Goal: Task Accomplishment & Management: Complete application form

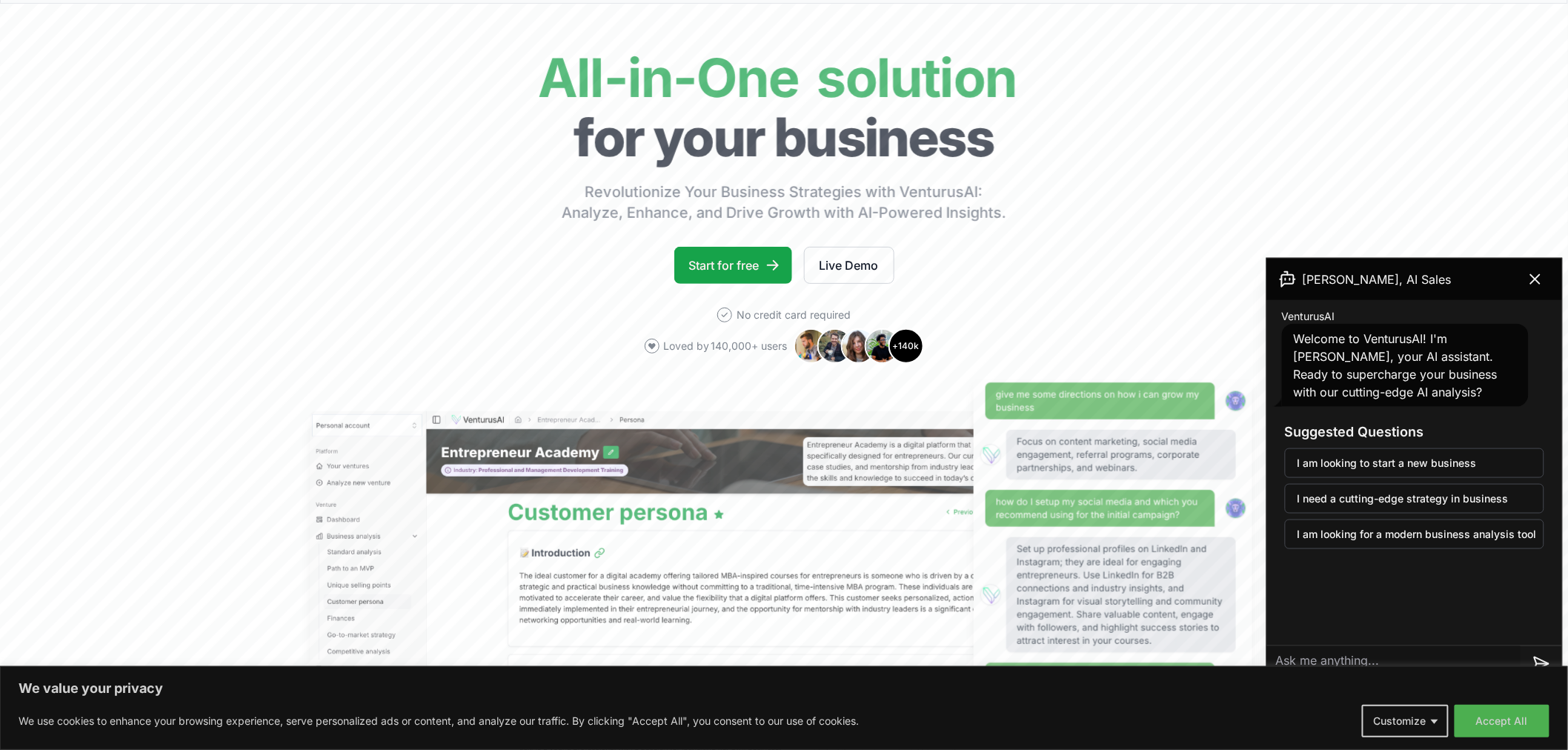
scroll to position [83, 0]
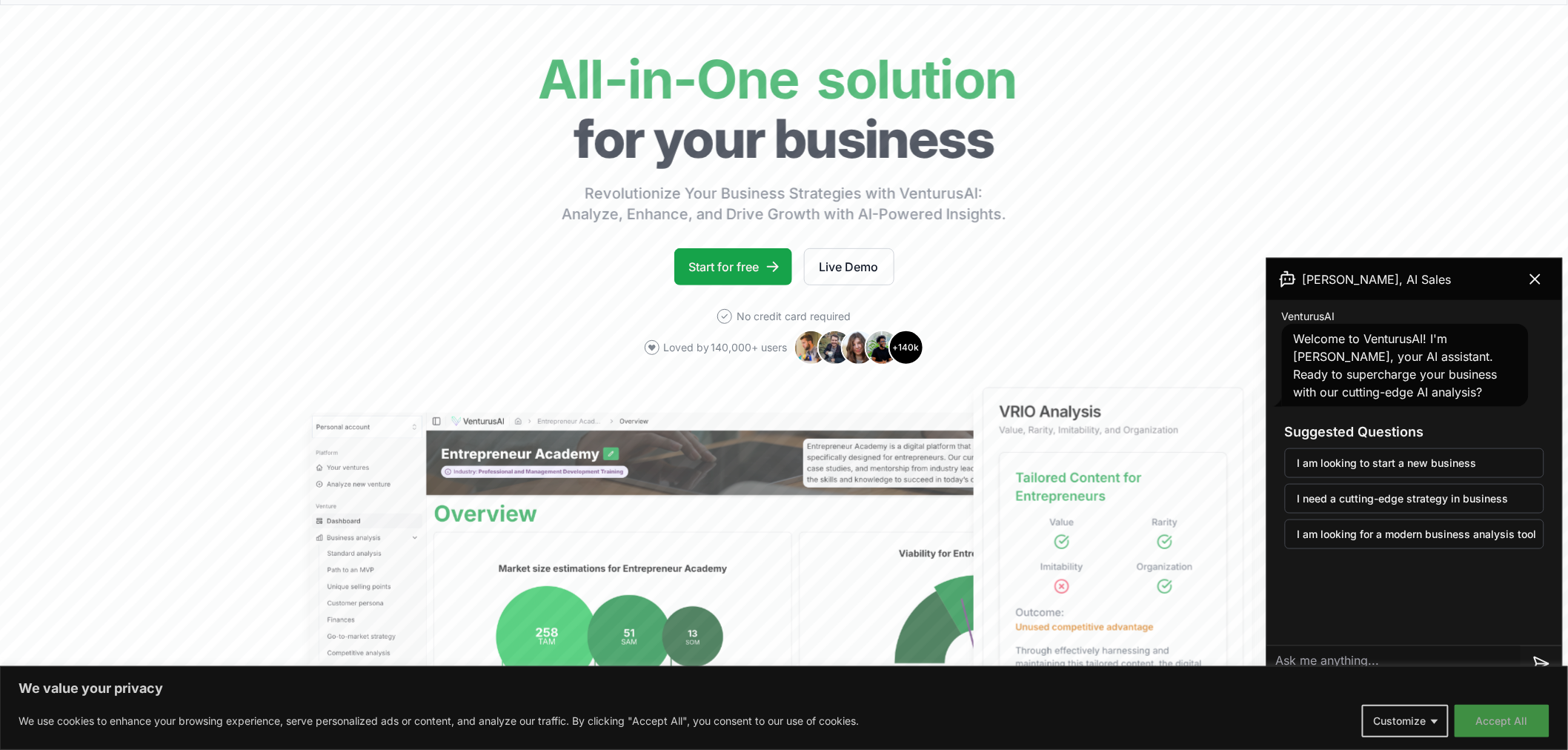
click at [1512, 723] on button "Accept All" at bounding box center [1502, 720] width 95 height 32
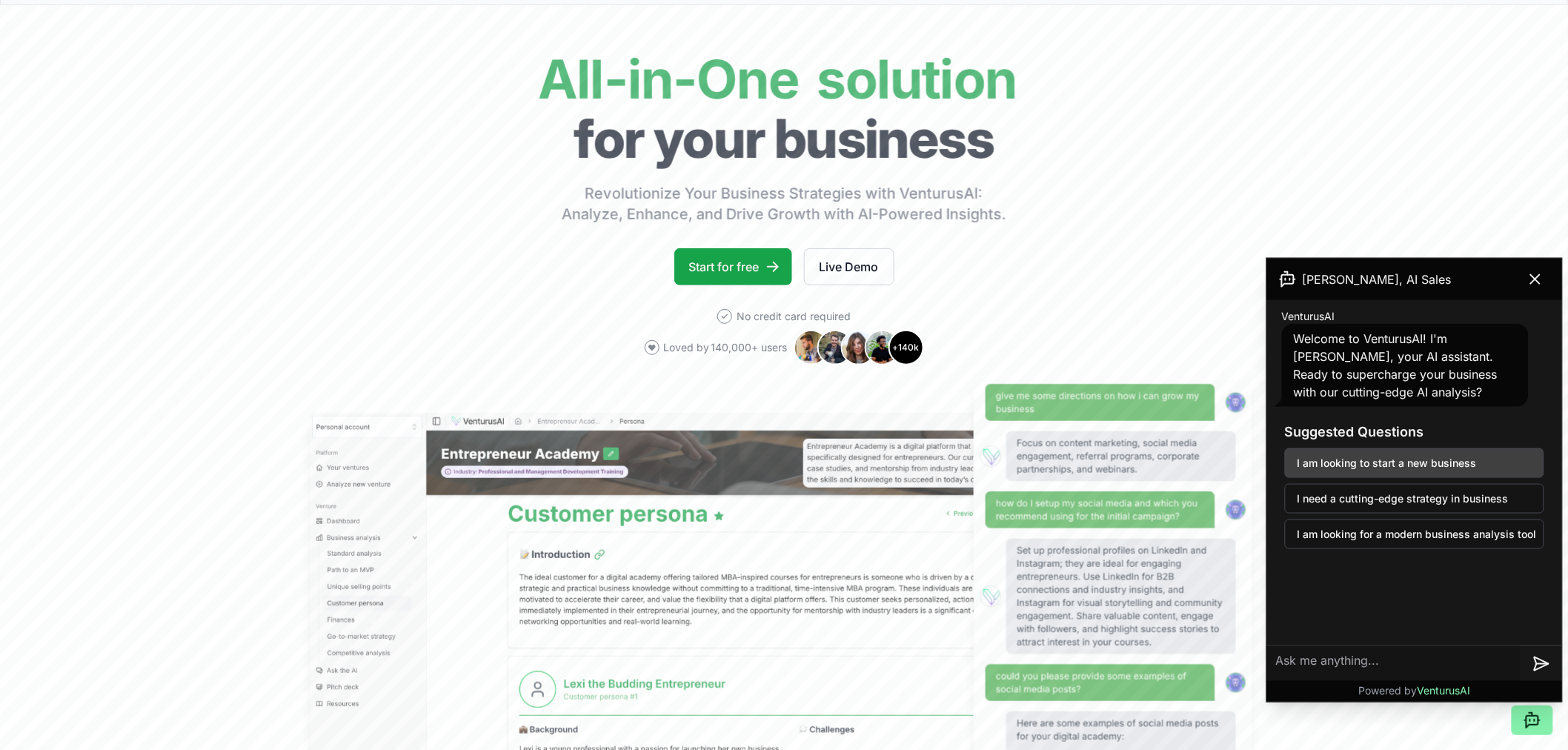
click at [1430, 470] on button "I am looking to start a new business" at bounding box center [1415, 462] width 260 height 30
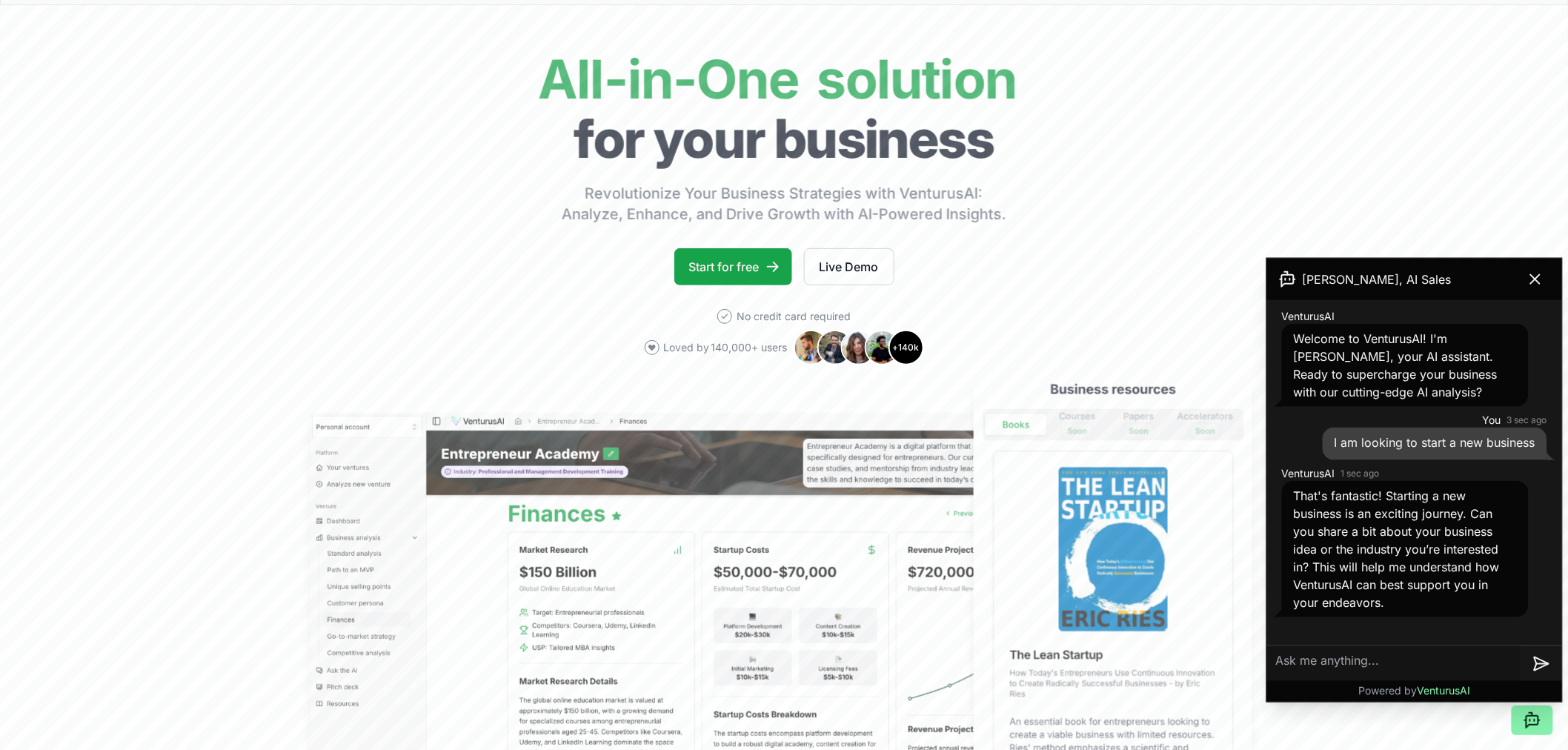
click at [1346, 652] on textarea at bounding box center [1394, 663] width 254 height 36
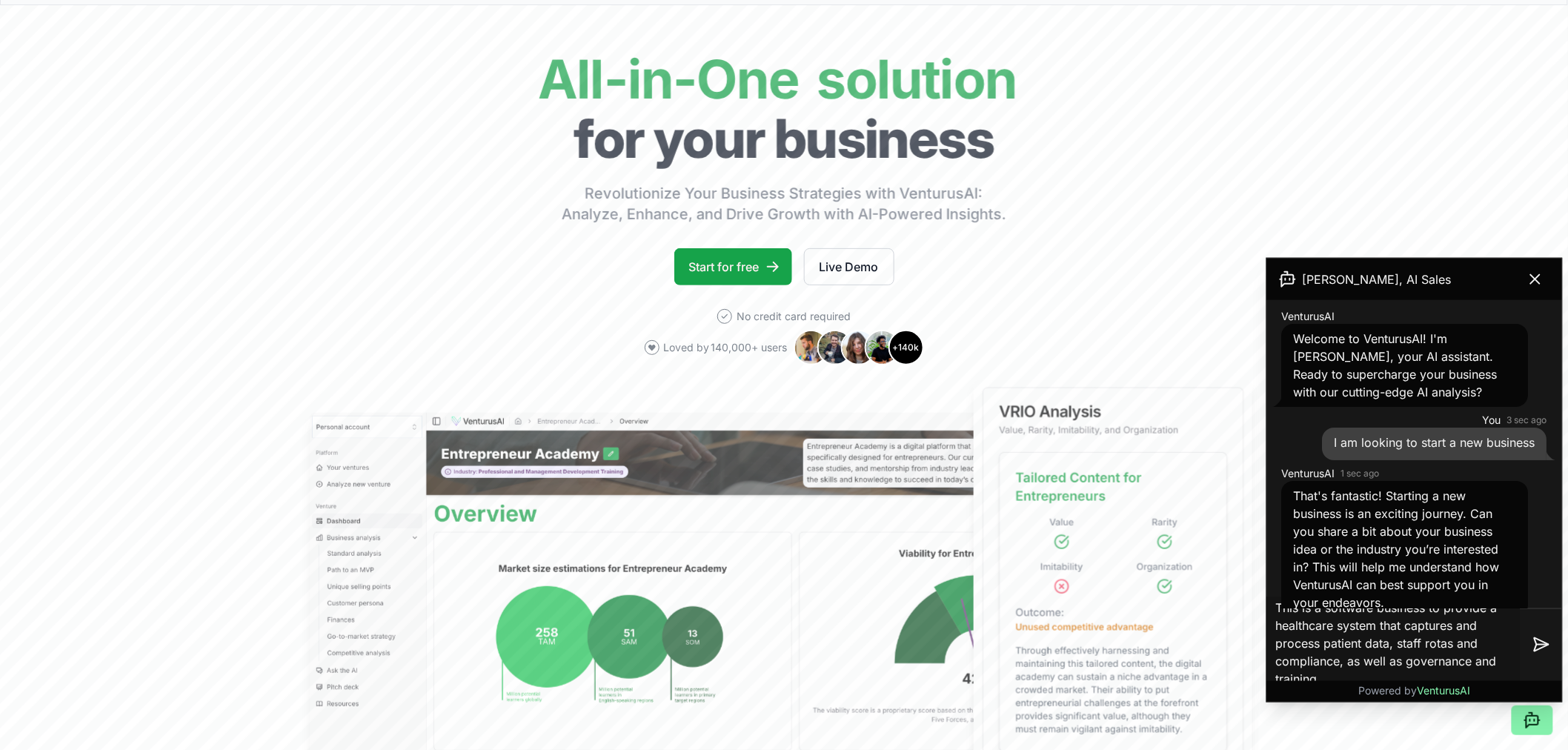
scroll to position [5, 0]
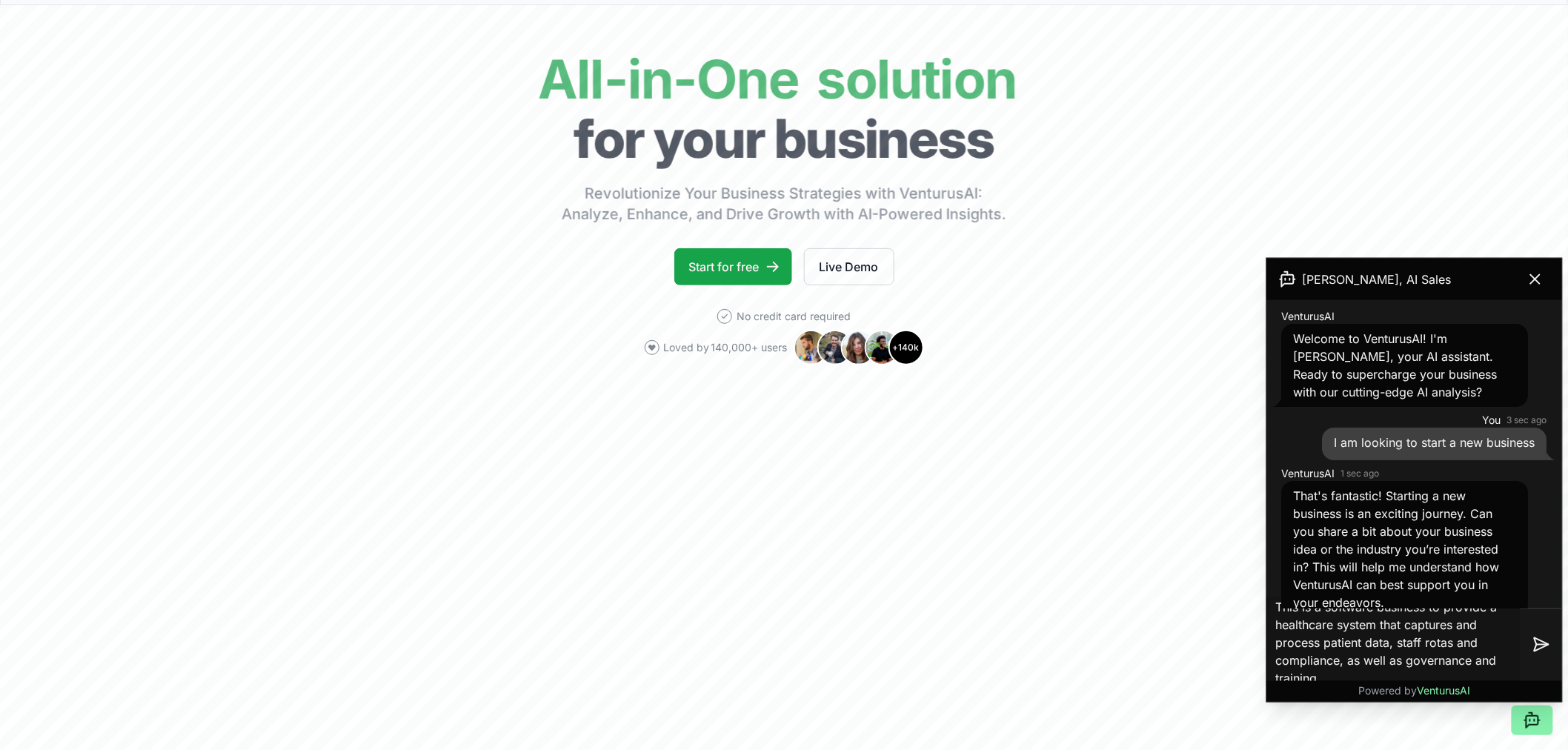
drag, startPoint x: 1337, startPoint y: 660, endPoint x: 1278, endPoint y: 658, distance: 59.0
click at [1278, 658] on textarea "This is a software business to provide a healthcare system that captures and pr…" at bounding box center [1394, 644] width 254 height 94
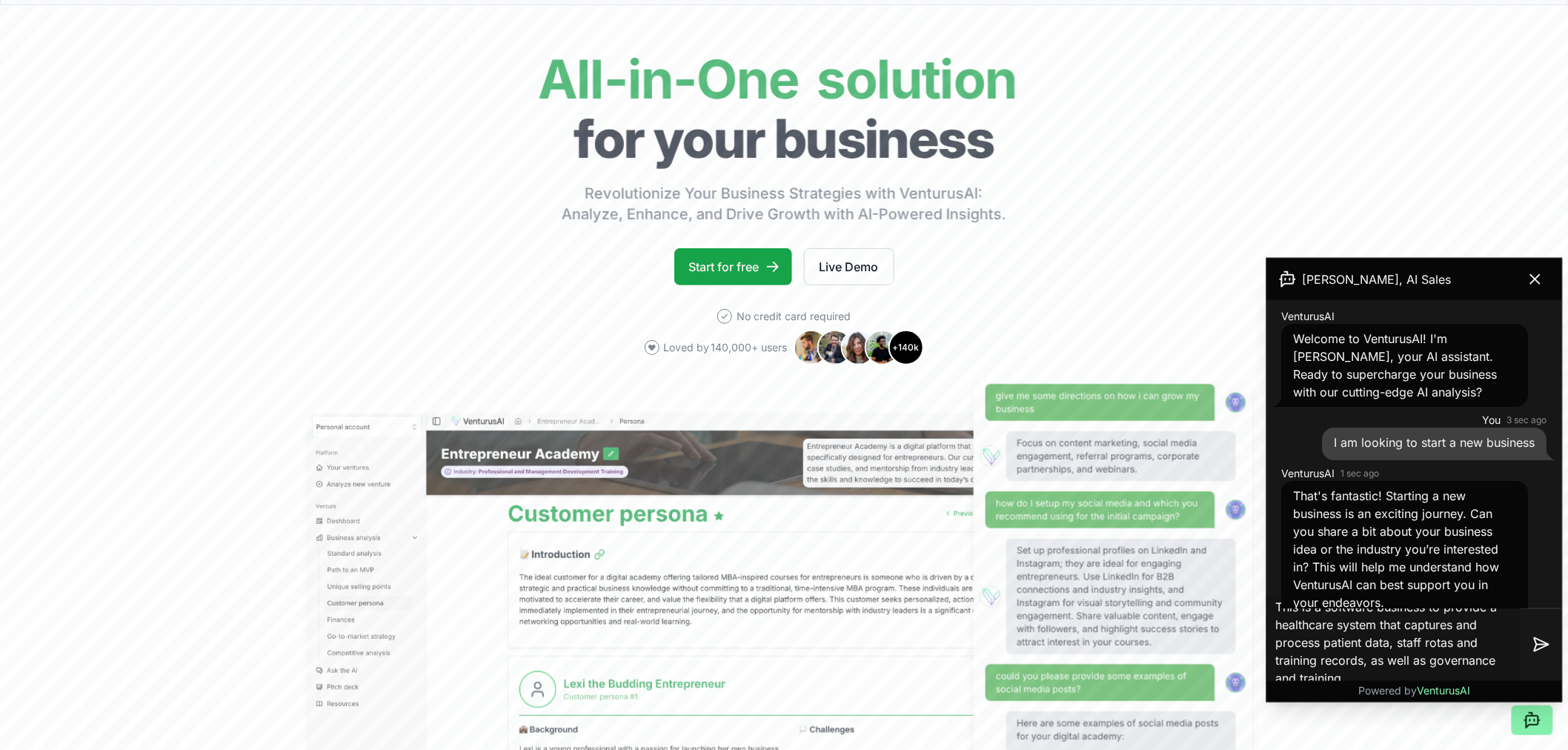
click at [1349, 675] on textarea "This is a software business to provide a healthcare system that captures and pr…" at bounding box center [1394, 644] width 254 height 94
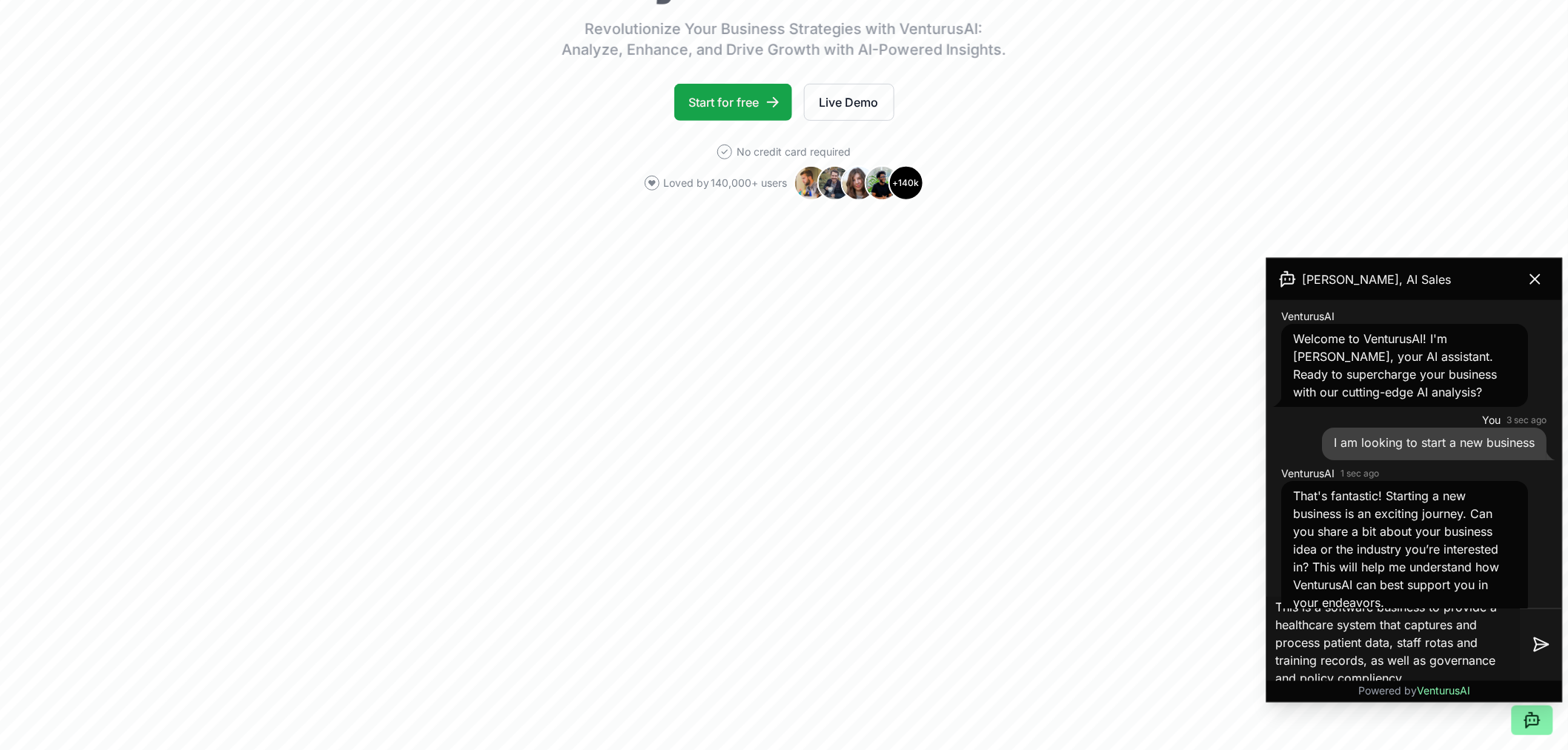
scroll to position [329, 0]
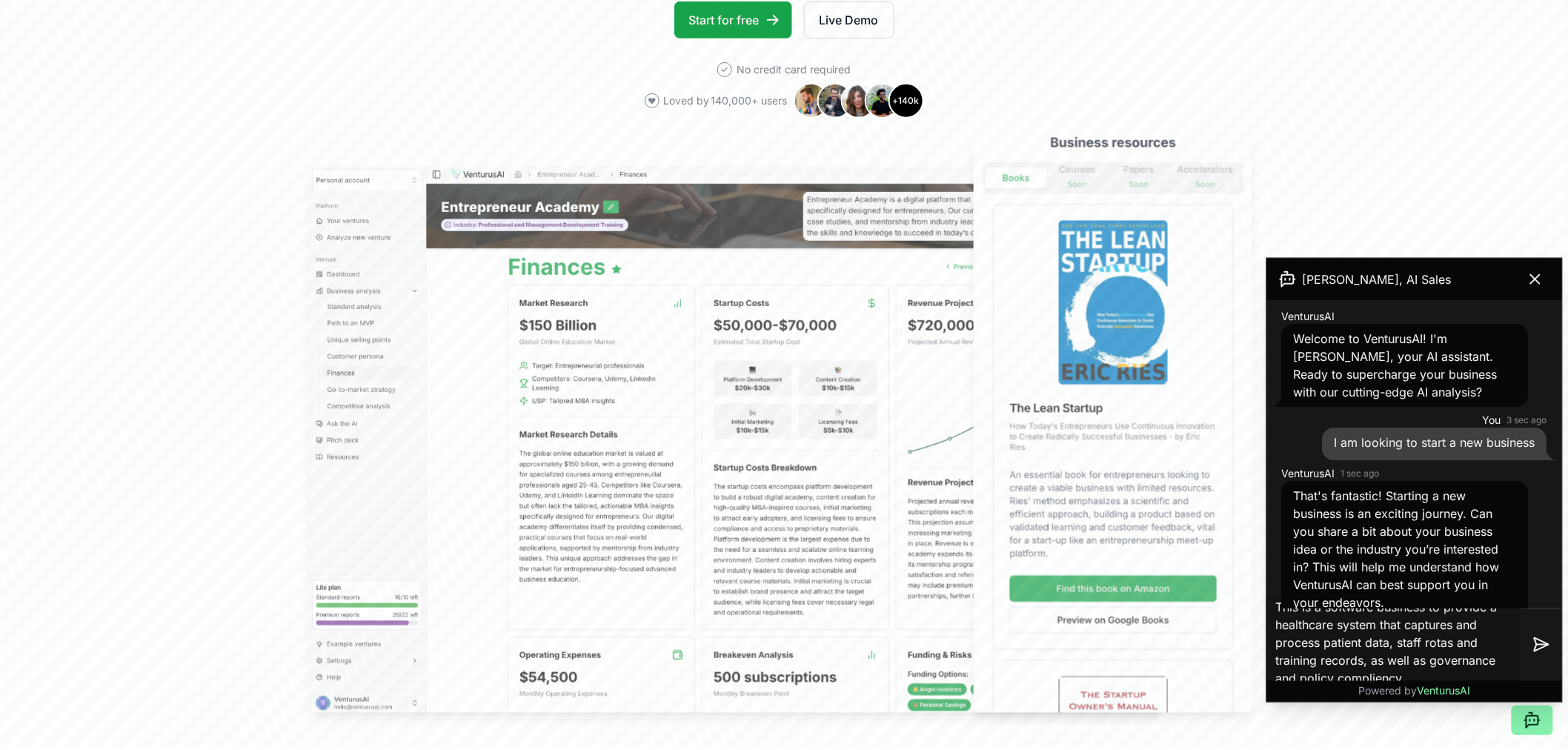
click at [1424, 672] on textarea "This is a software business to provide a healthcare system that captures and pr…" at bounding box center [1394, 644] width 254 height 94
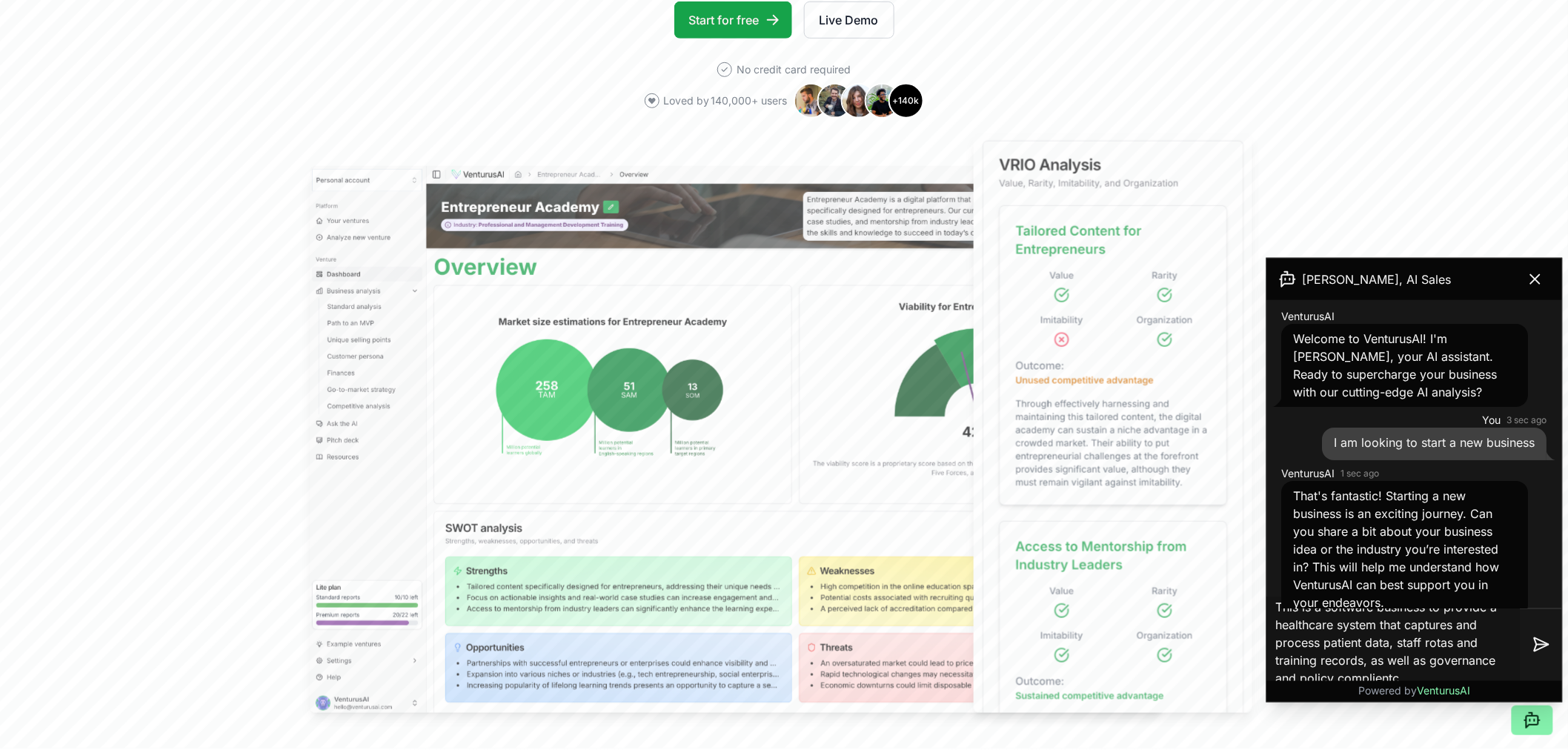
type textarea "This is a software business to provide a healthcare system that captures and pr…"
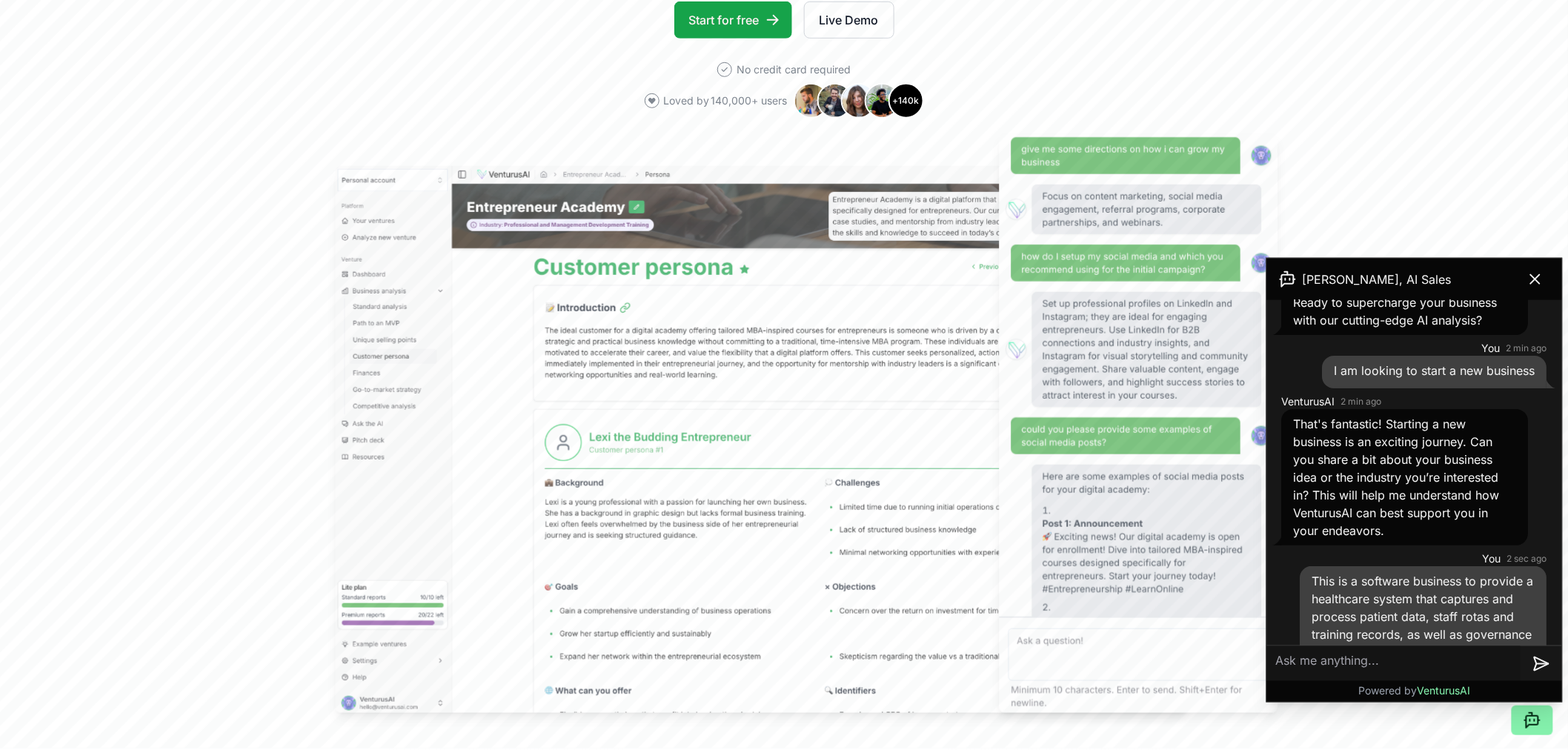
scroll to position [154, 0]
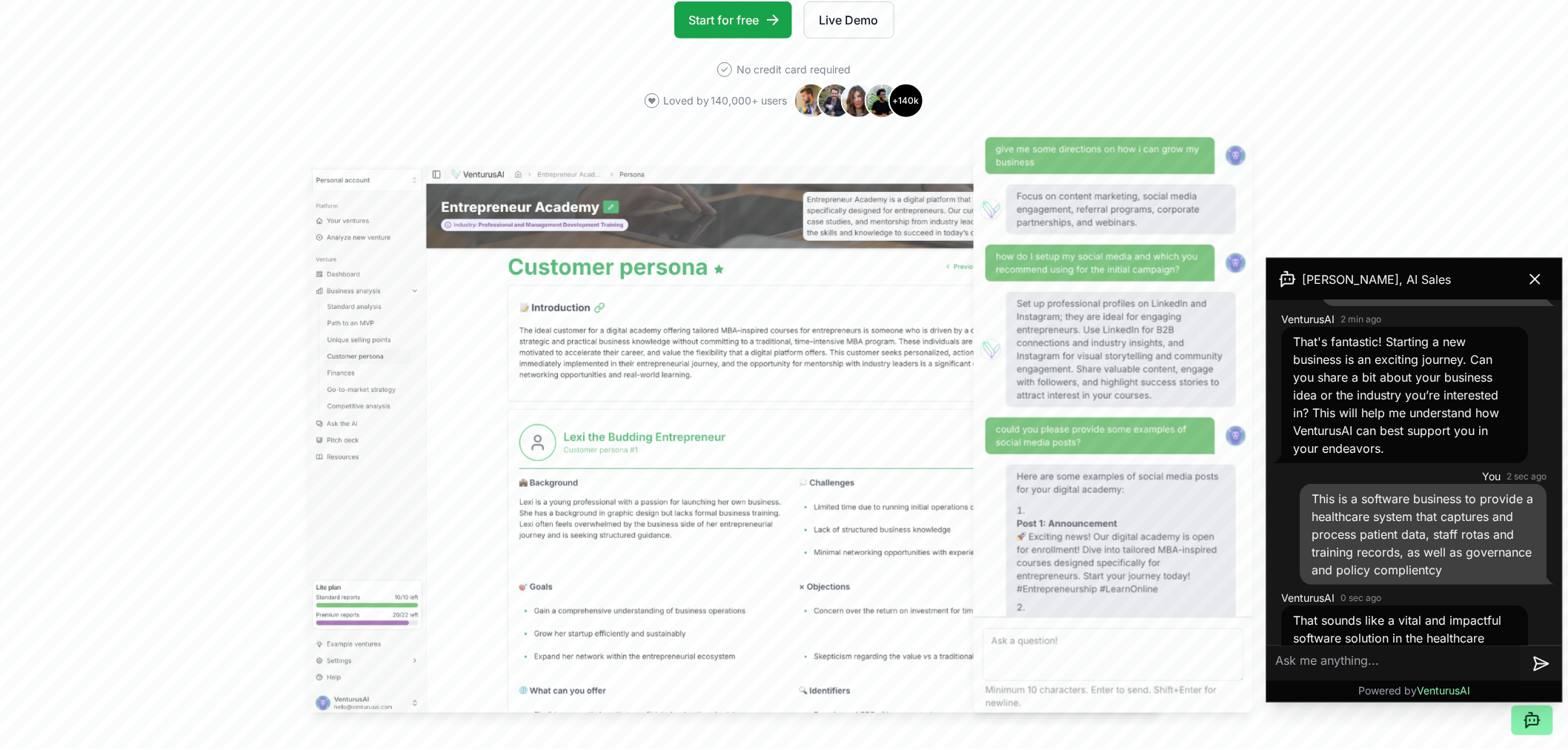
drag, startPoint x: 1312, startPoint y: 498, endPoint x: 1542, endPoint y: 580, distance: 244.2
click at [1542, 580] on div "This is a software business to provide a healthcare system that captures and pr…" at bounding box center [1424, 534] width 247 height 100
drag, startPoint x: 1542, startPoint y: 580, endPoint x: 1531, endPoint y: 570, distance: 14.9
click at [1542, 579] on div "This is a software business to provide a healthcare system that captures and pr…" at bounding box center [1424, 534] width 247 height 100
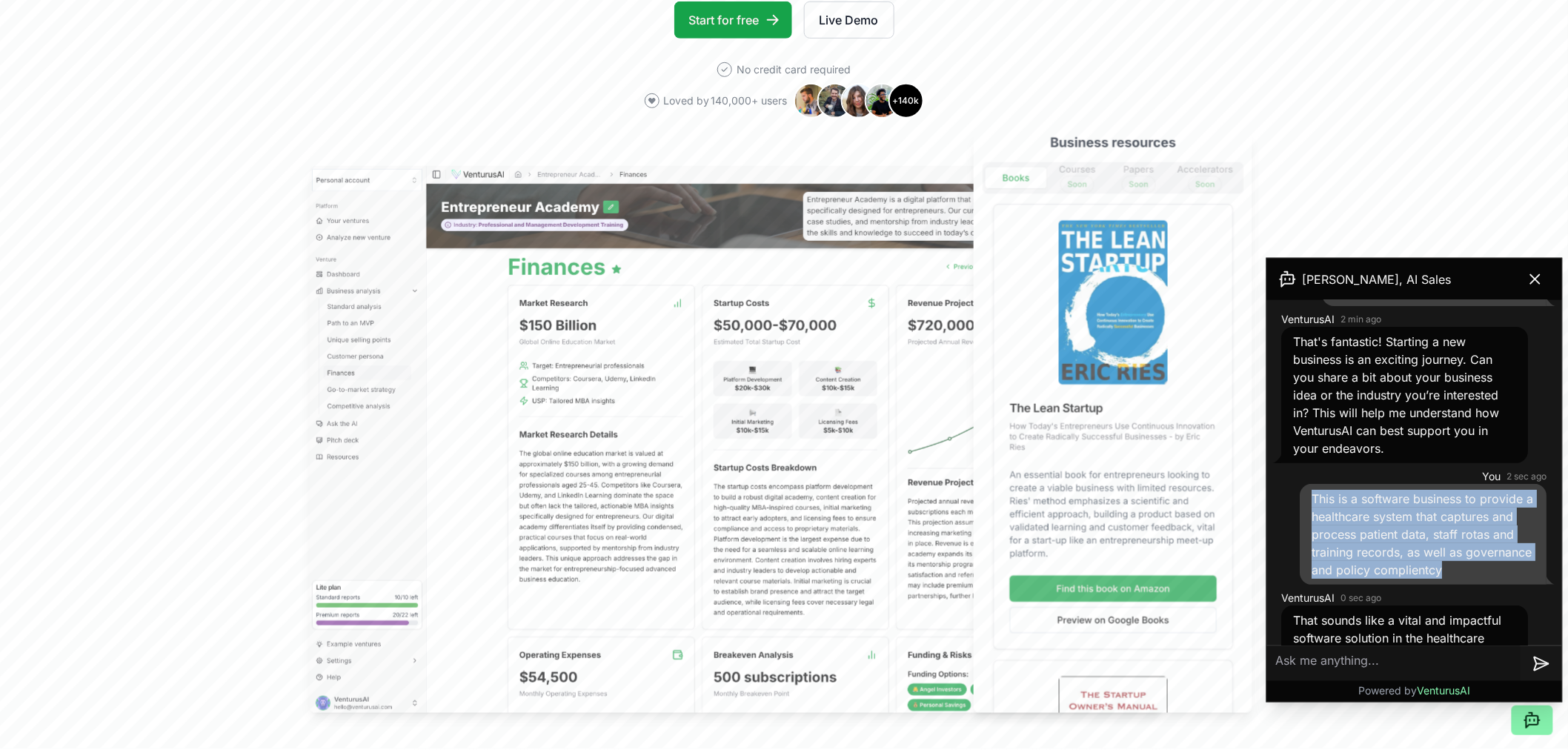
drag, startPoint x: 1309, startPoint y: 495, endPoint x: 1512, endPoint y: 573, distance: 217.5
click at [1512, 573] on div "This is a software business to provide a healthcare system that captures and pr…" at bounding box center [1424, 534] width 247 height 100
copy span "This is a software business to provide a healthcare system that captures and pr…"
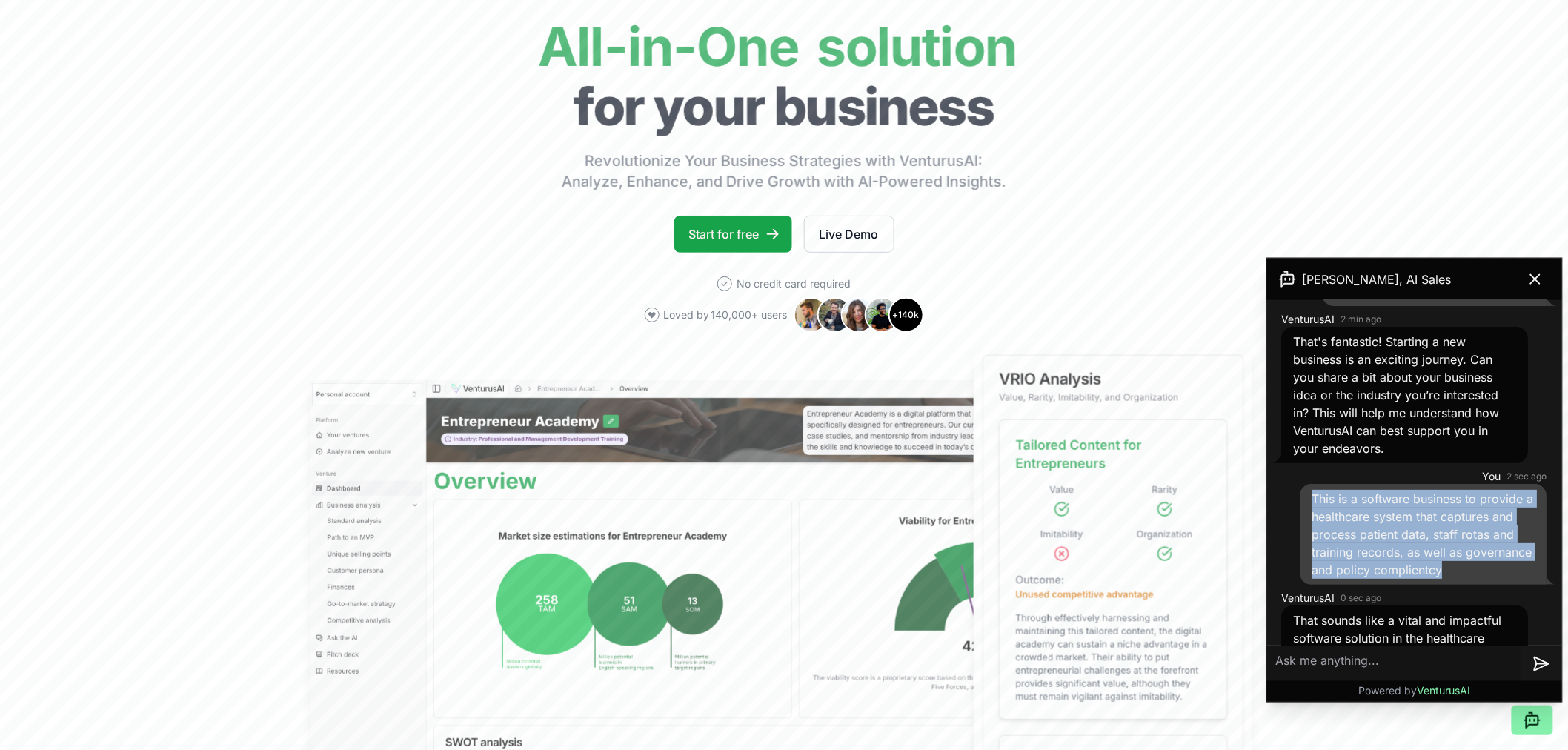
scroll to position [83, 0]
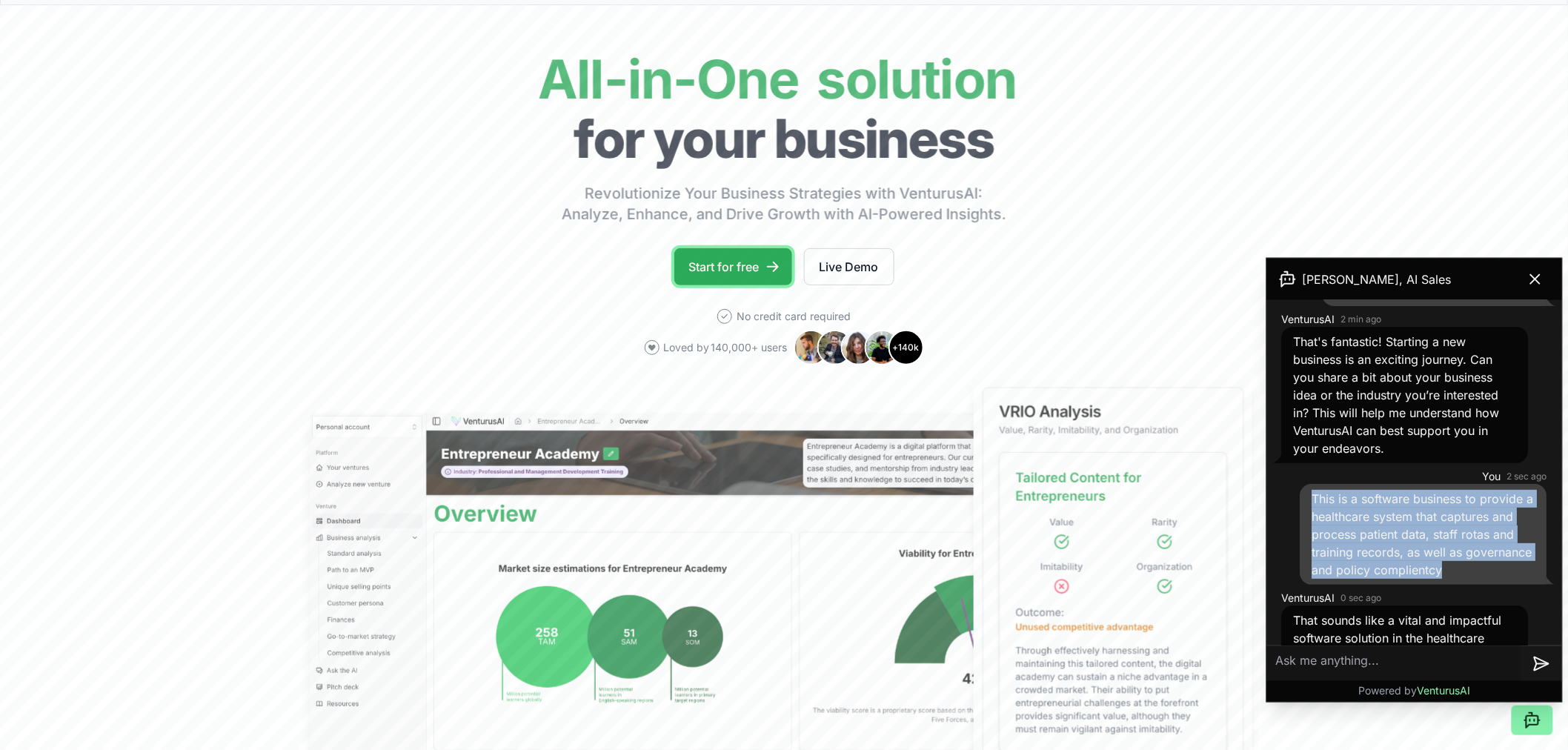
click at [729, 271] on link "Start for free" at bounding box center [733, 266] width 118 height 37
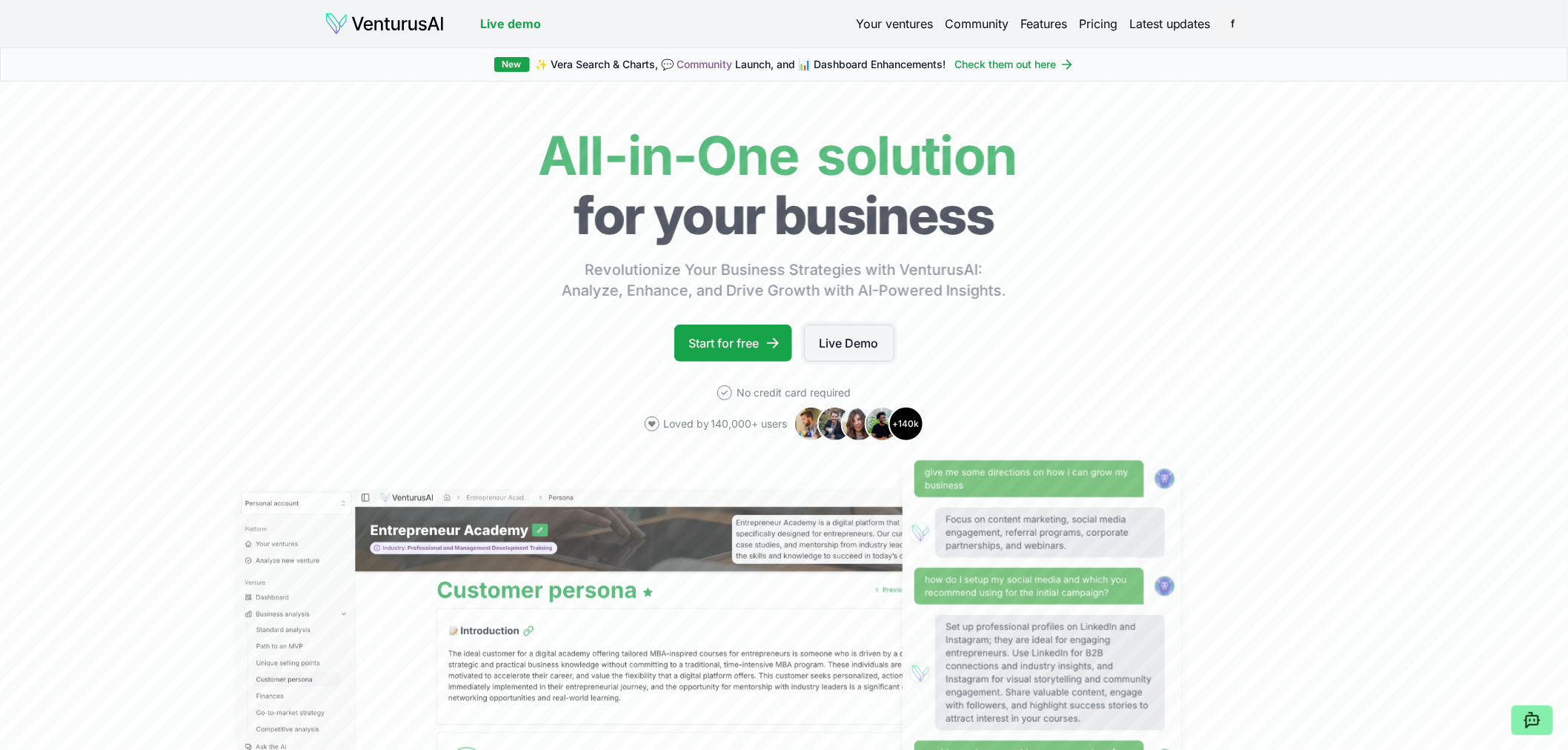
click at [841, 346] on link "Live Demo" at bounding box center [849, 343] width 90 height 37
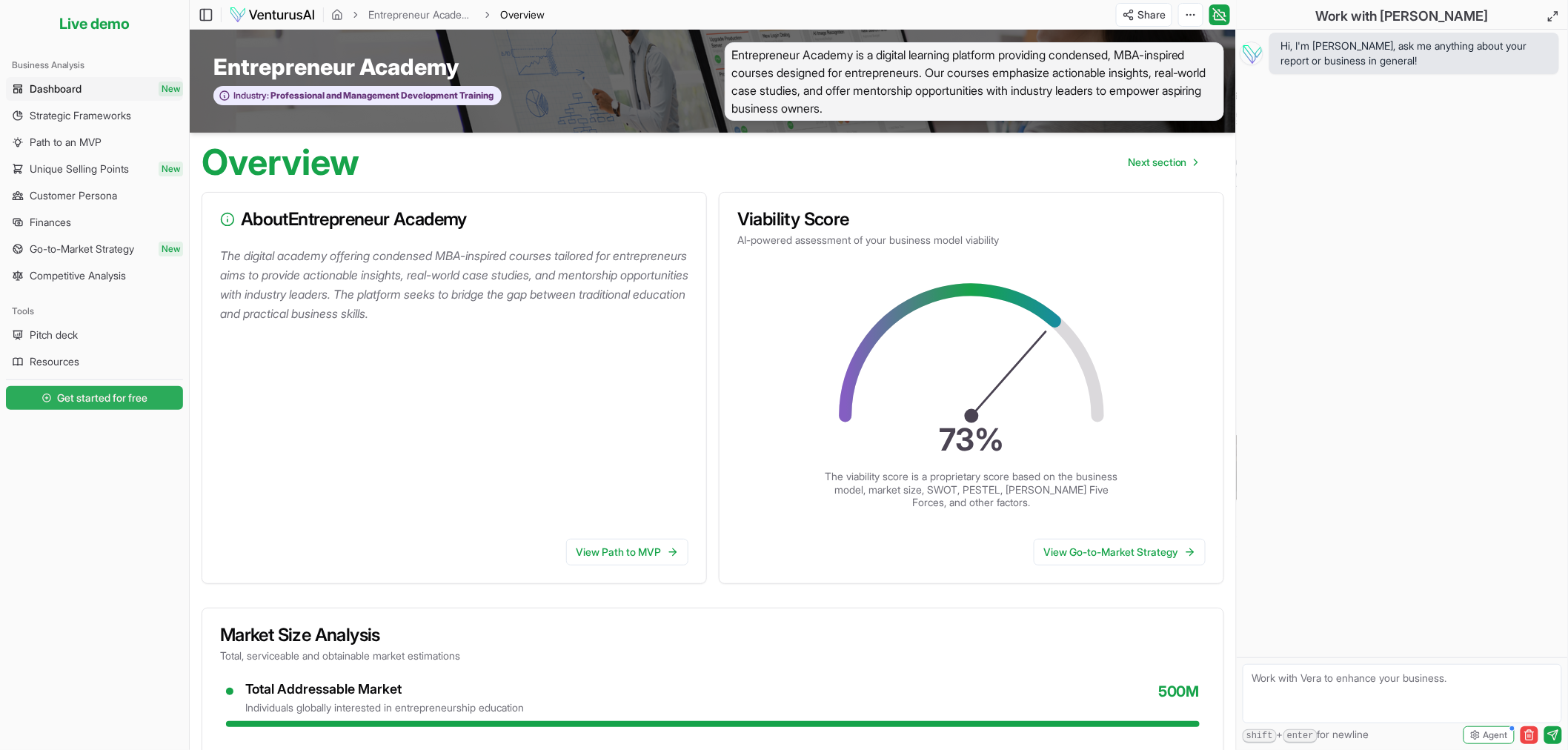
click at [118, 393] on span "Get started for free" at bounding box center [103, 398] width 90 height 14
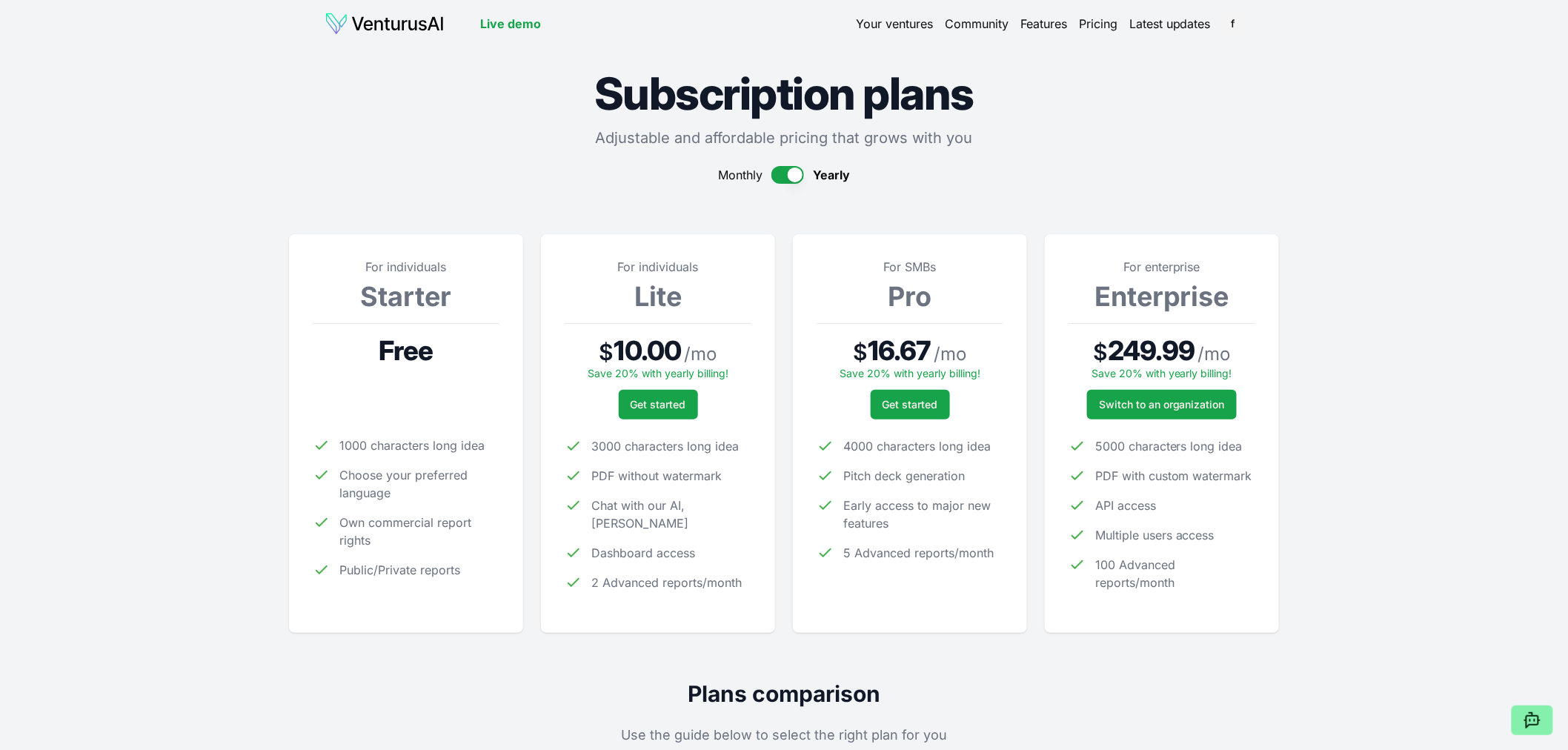
click at [400, 354] on span "Free" at bounding box center [406, 350] width 55 height 30
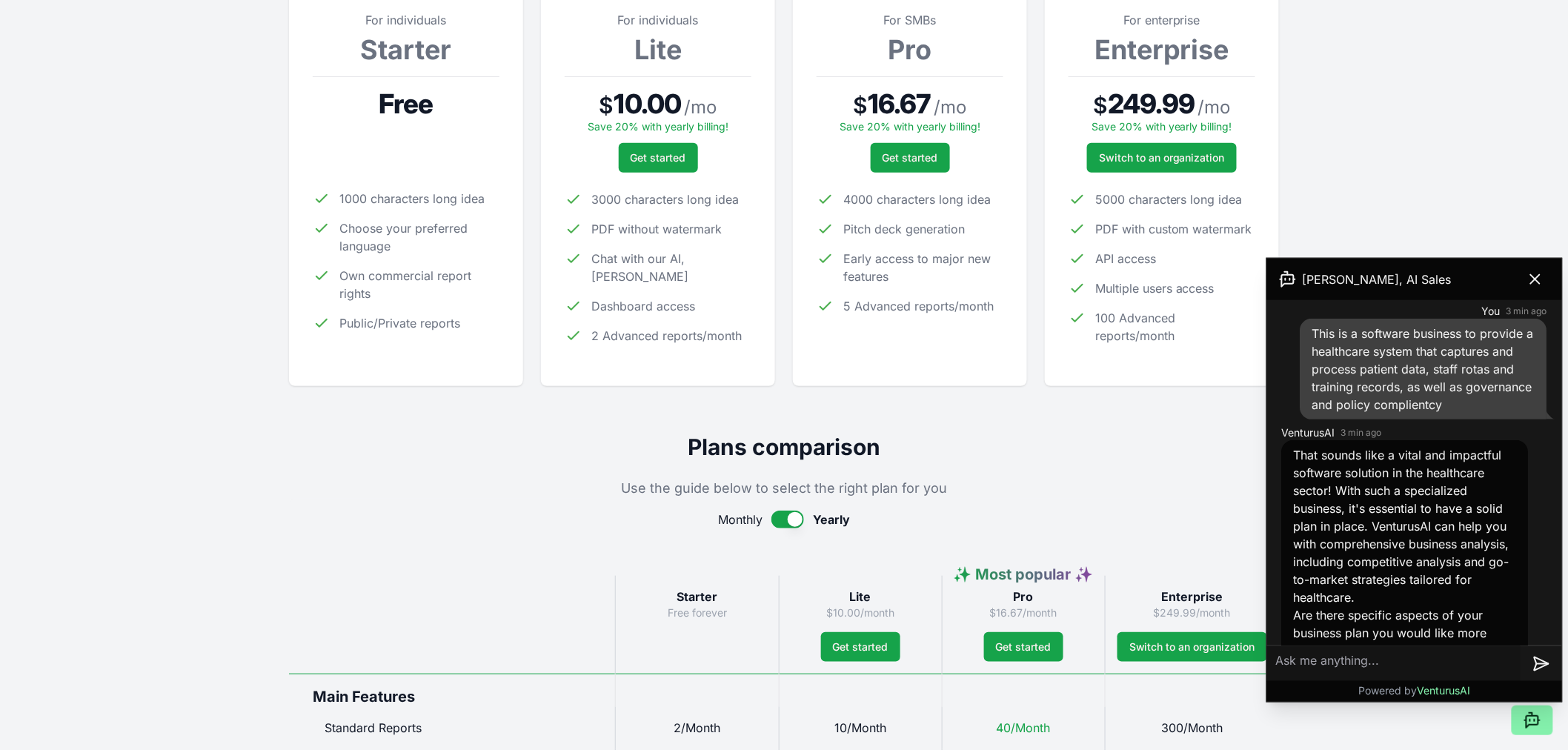
scroll to position [237, 0]
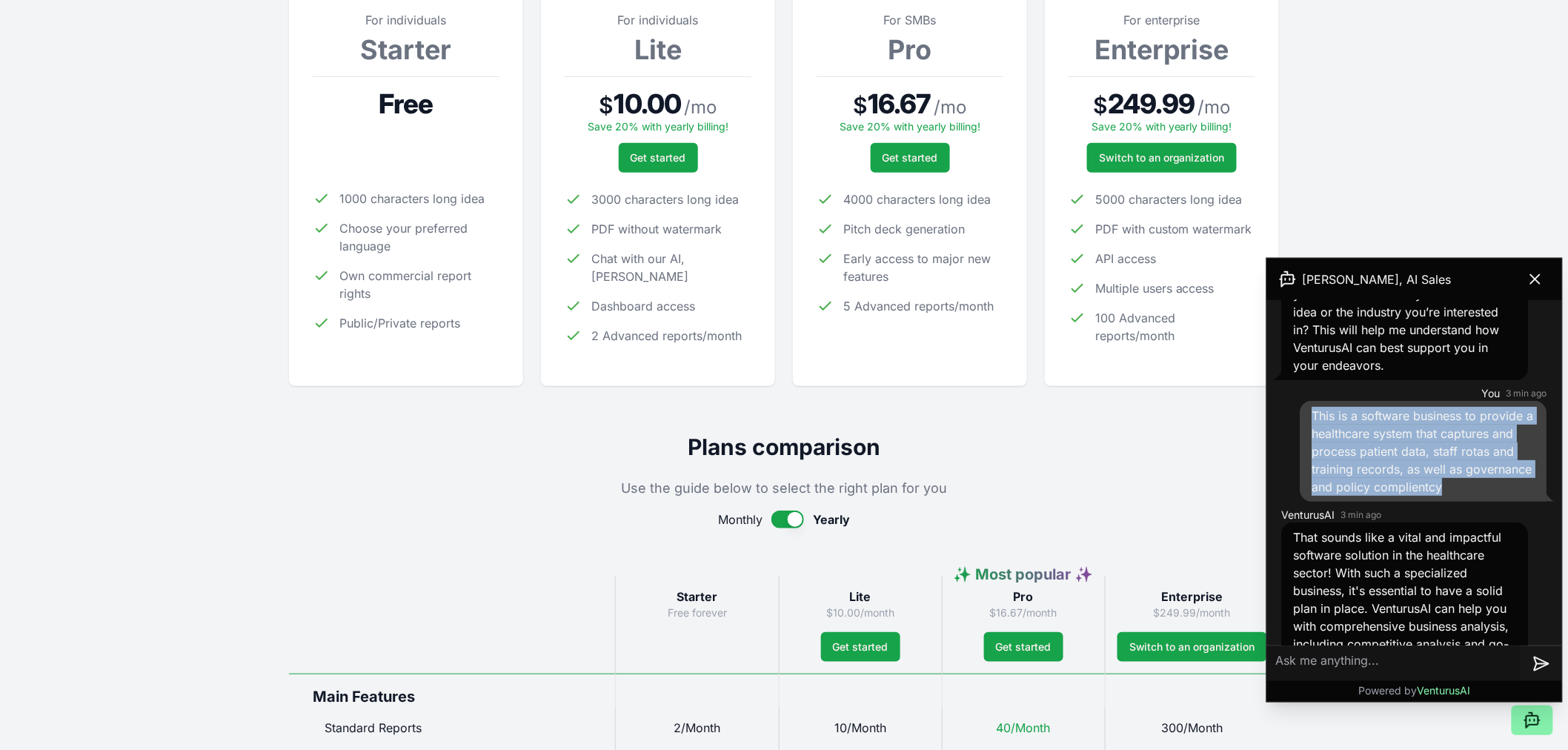
drag, startPoint x: 1309, startPoint y: 412, endPoint x: 1517, endPoint y: 489, distance: 221.8
click at [1517, 489] on div "This is a software business to provide a healthcare system that captures and pr…" at bounding box center [1424, 451] width 247 height 100
copy span "This is a software business to provide a healthcare system that captures and pr…"
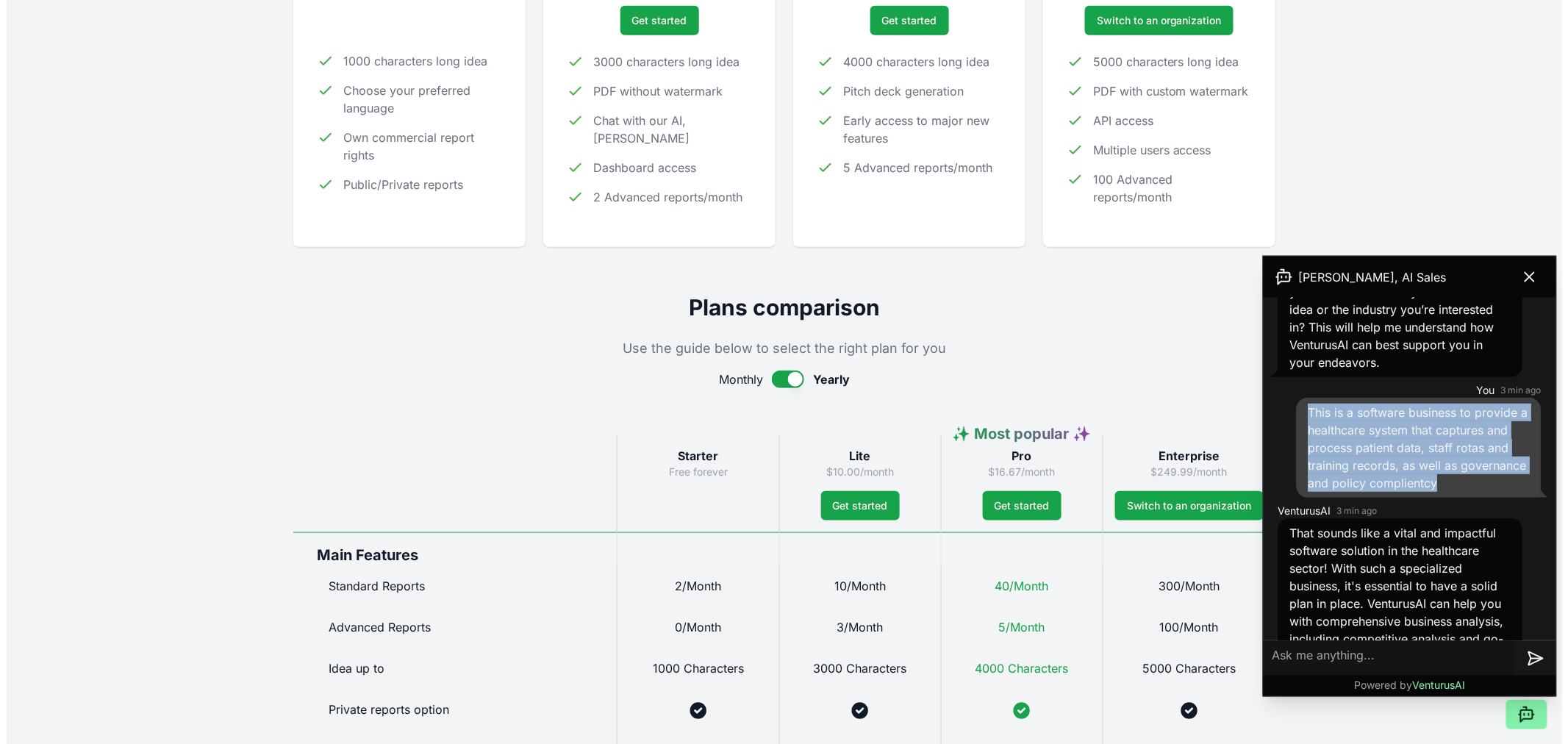
scroll to position [0, 0]
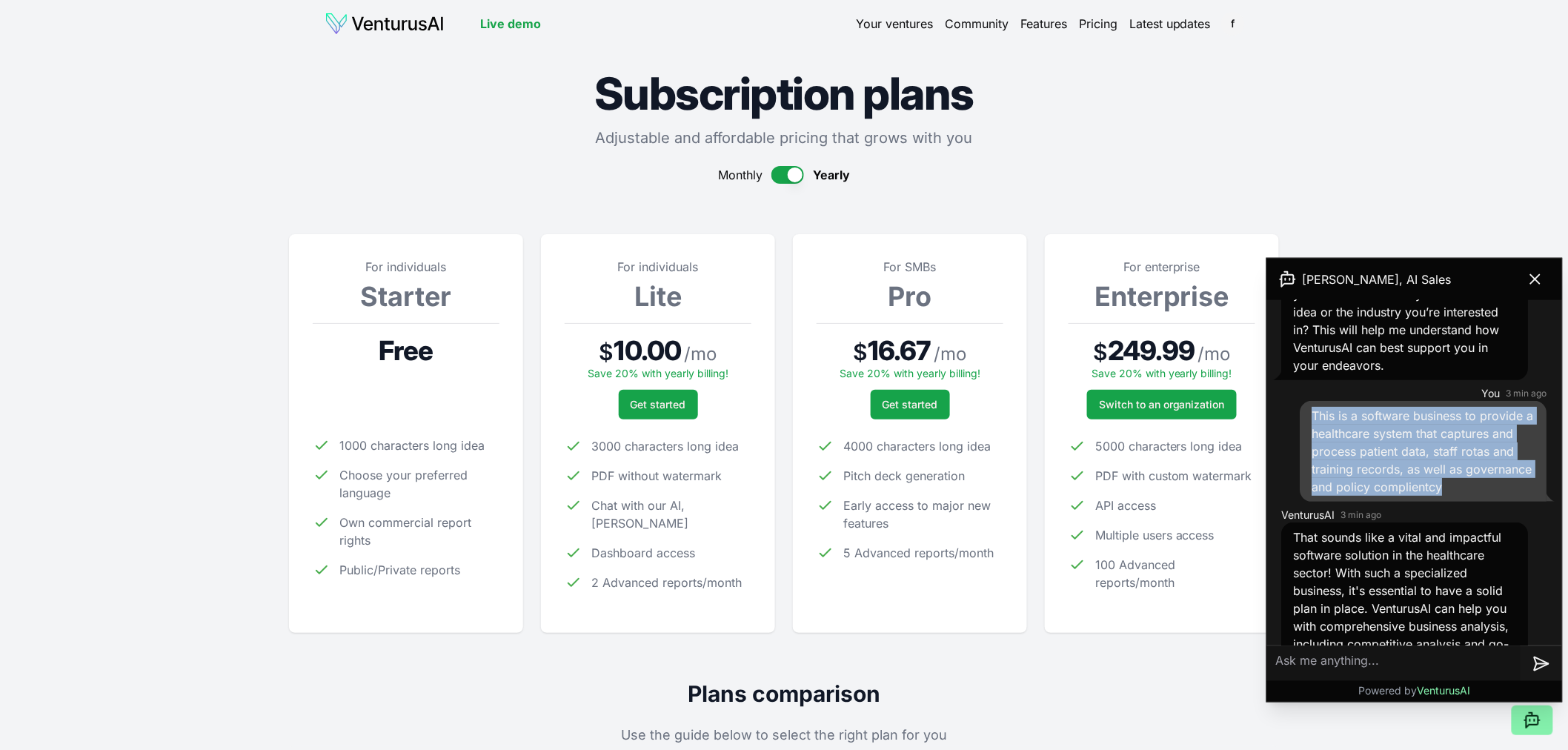
click at [916, 26] on link "Your ventures" at bounding box center [894, 23] width 77 height 18
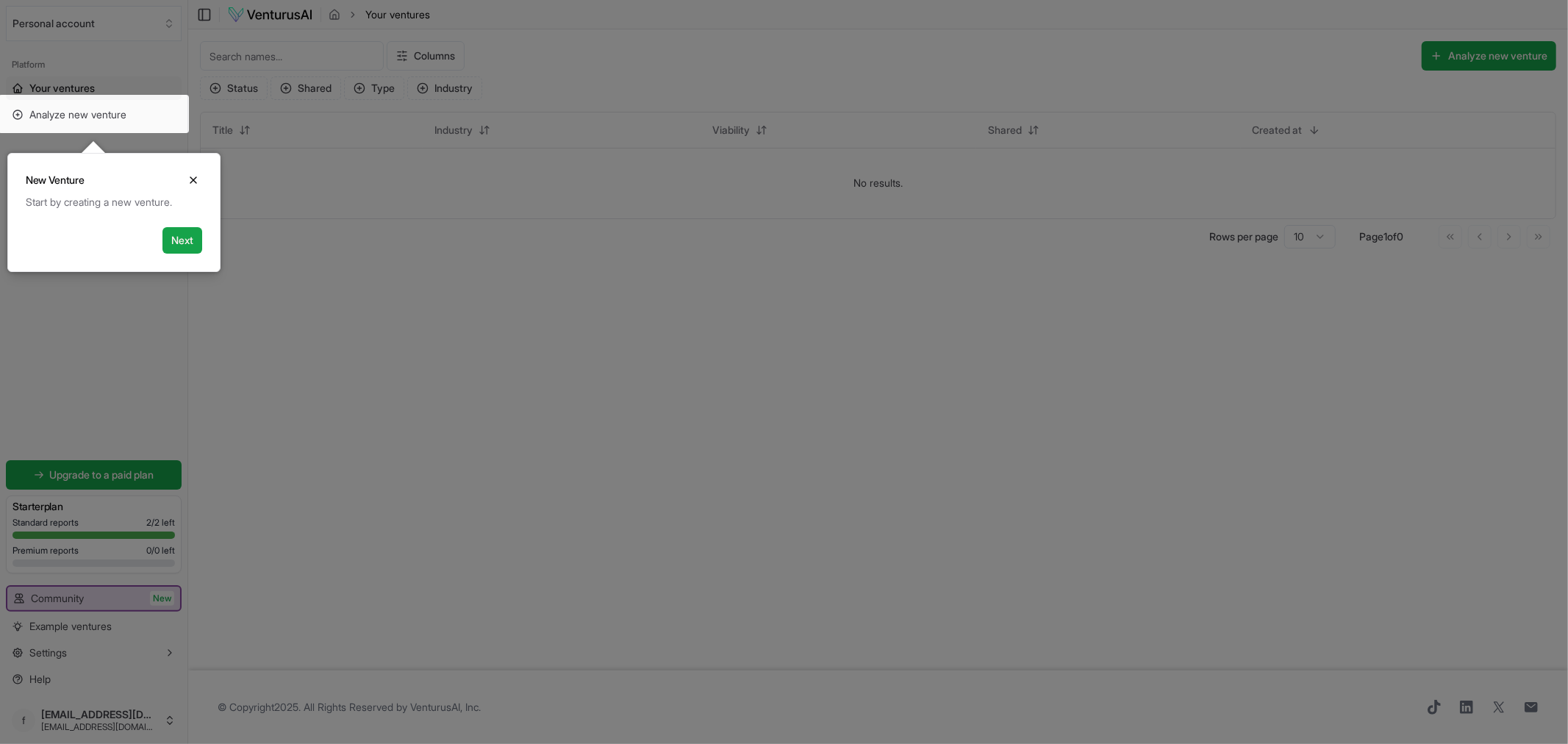
click at [125, 117] on div at bounding box center [93, 113] width 190 height 38
click at [178, 246] on button "Next" at bounding box center [182, 240] width 40 height 26
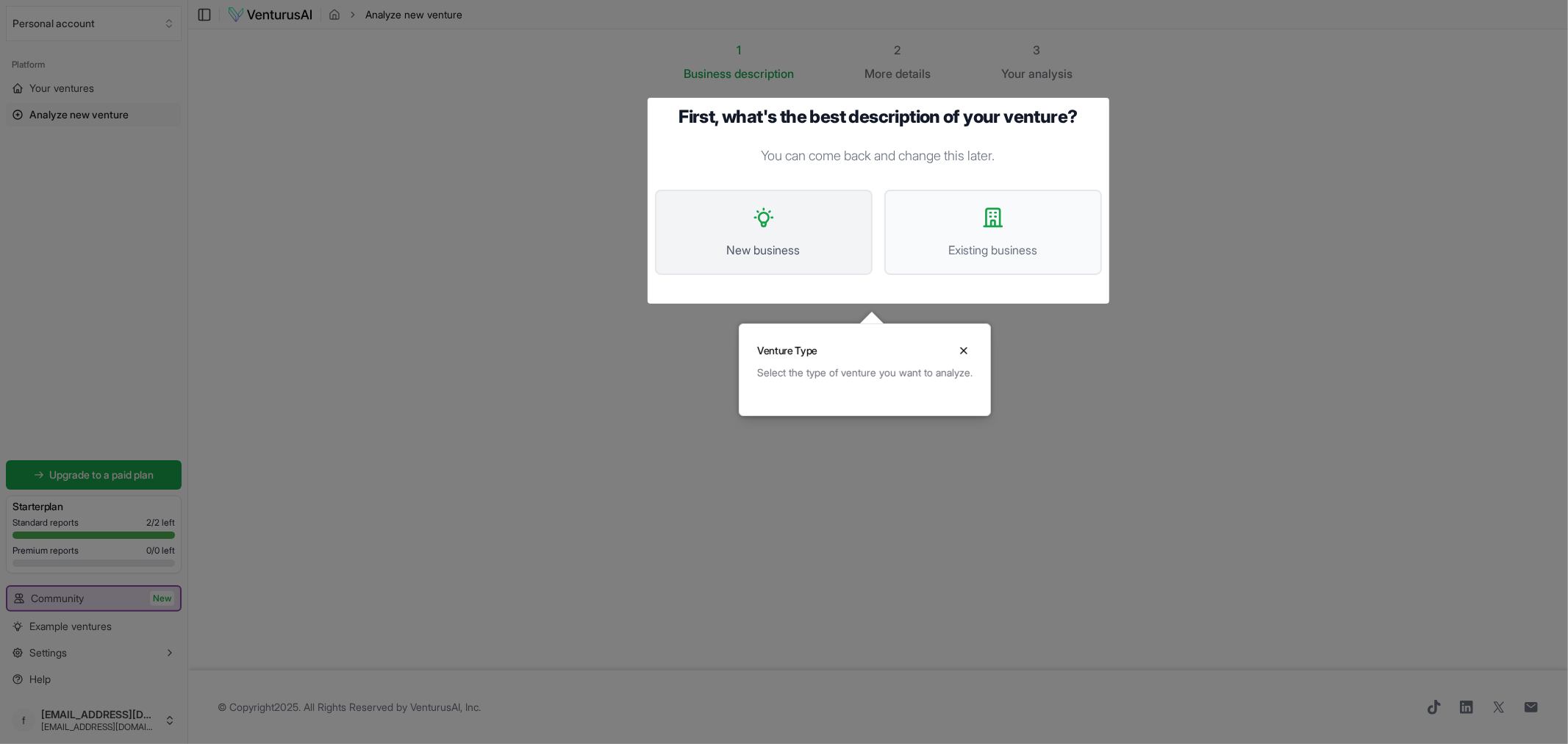
click at [769, 243] on span "New business" at bounding box center [763, 249] width 185 height 18
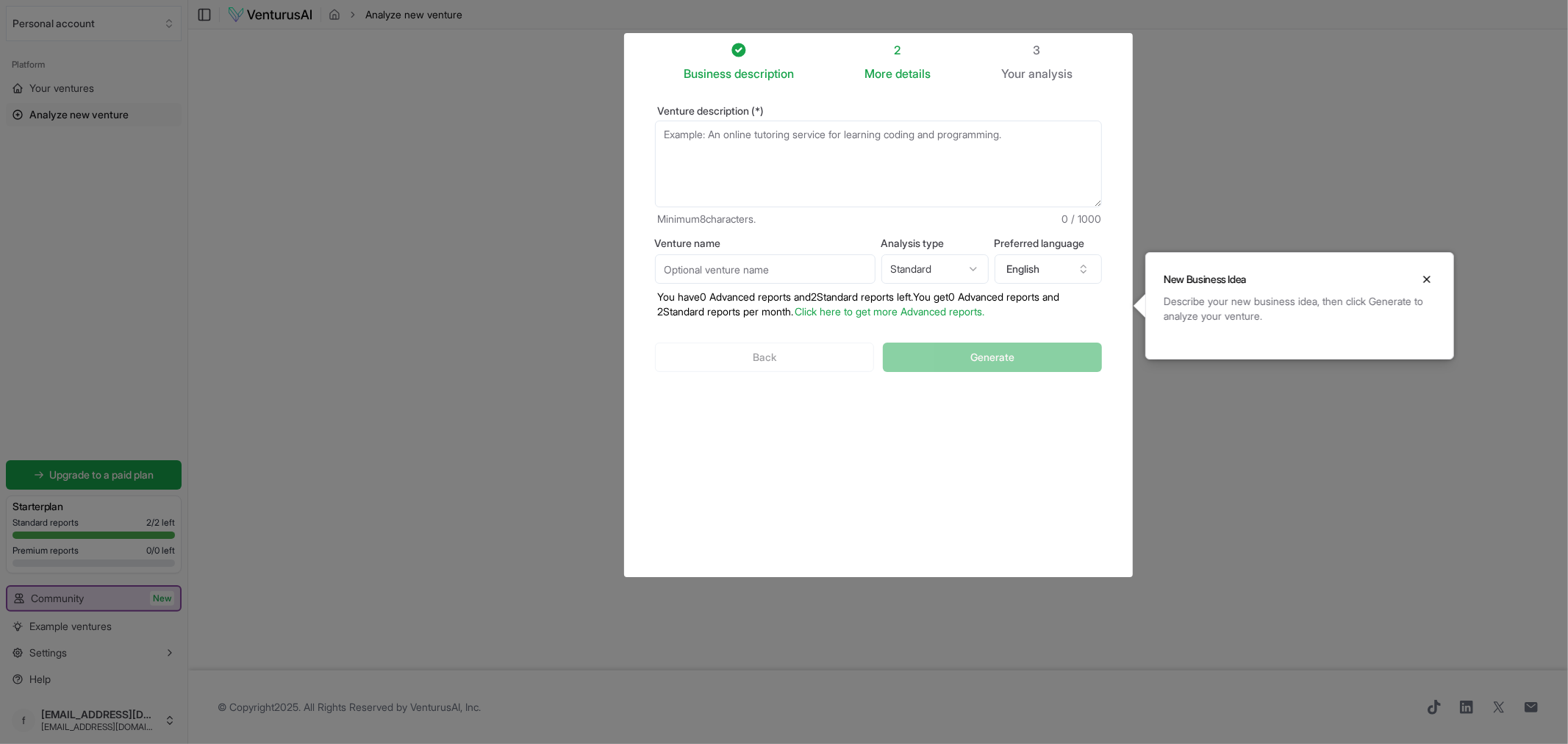
click at [706, 155] on textarea "Venture description (*)" at bounding box center [878, 164] width 447 height 87
paste textarea "This is a software business to provide a healthcare system that captures and pr…"
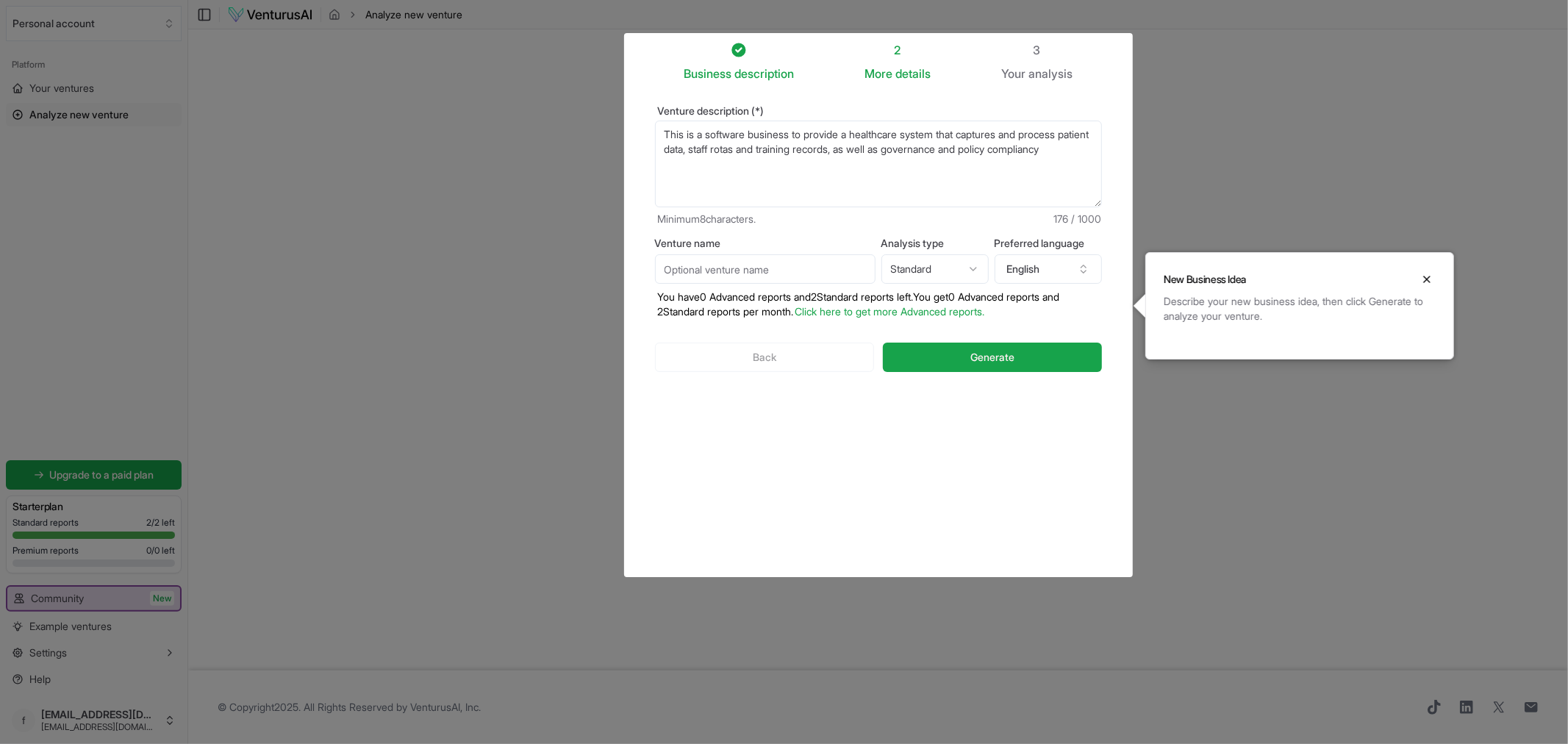
type textarea "This is a software business to provide a healthcare system that captures and pr…"
click at [706, 280] on input "Venture name" at bounding box center [765, 269] width 220 height 30
type input "VitaSync Health"
click at [978, 263] on html "We value your privacy We use cookies to enhance your browsing experience, serve…" at bounding box center [784, 372] width 1568 height 744
click at [937, 453] on html "We value your privacy We use cookies to enhance your browsing experience, serve…" at bounding box center [784, 372] width 1568 height 744
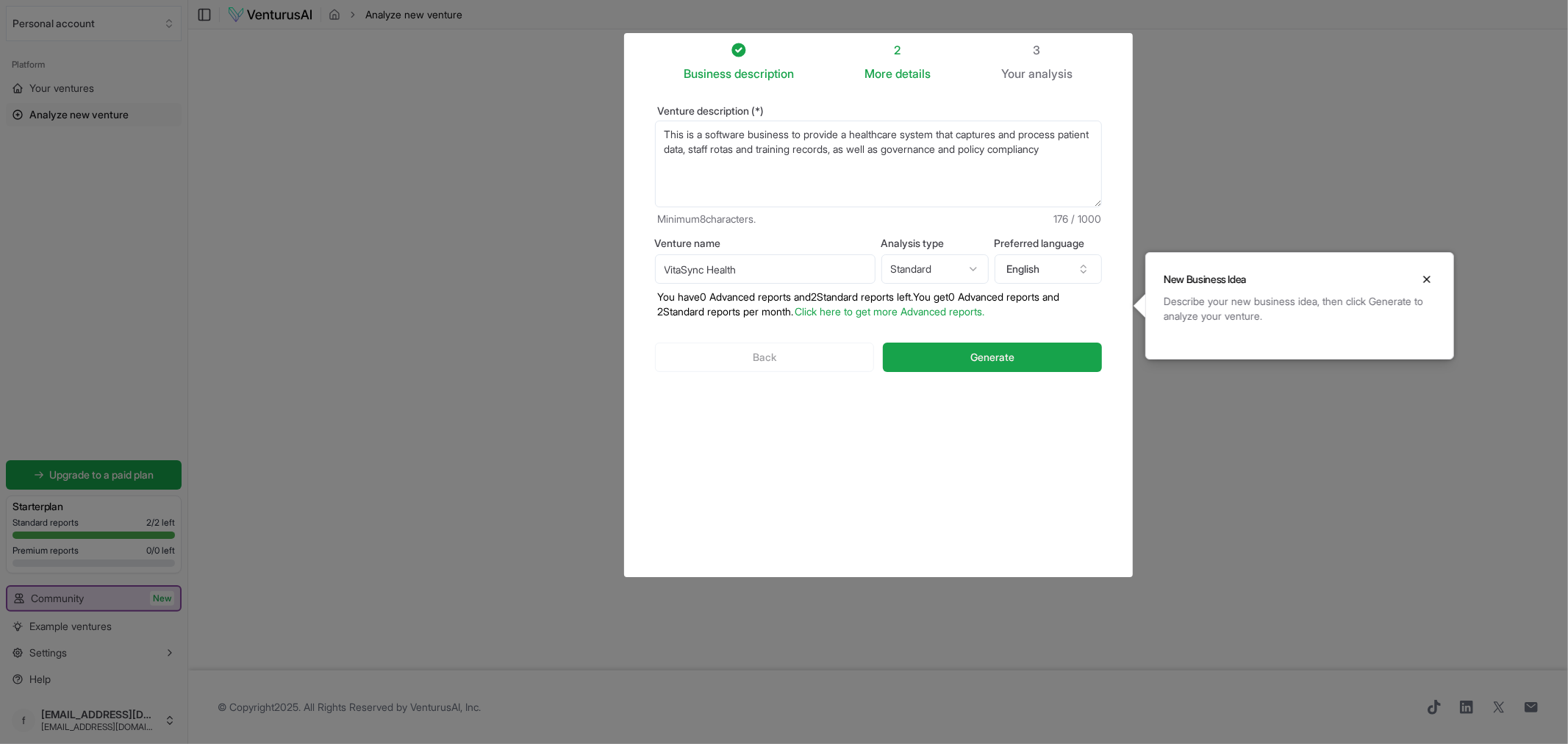
click at [778, 177] on textarea "This is a software business to provide a healthcare system that captures and pr…" at bounding box center [878, 164] width 447 height 87
paste textarea "aims to develop an innovative healthcare management system that digitizes the m…"
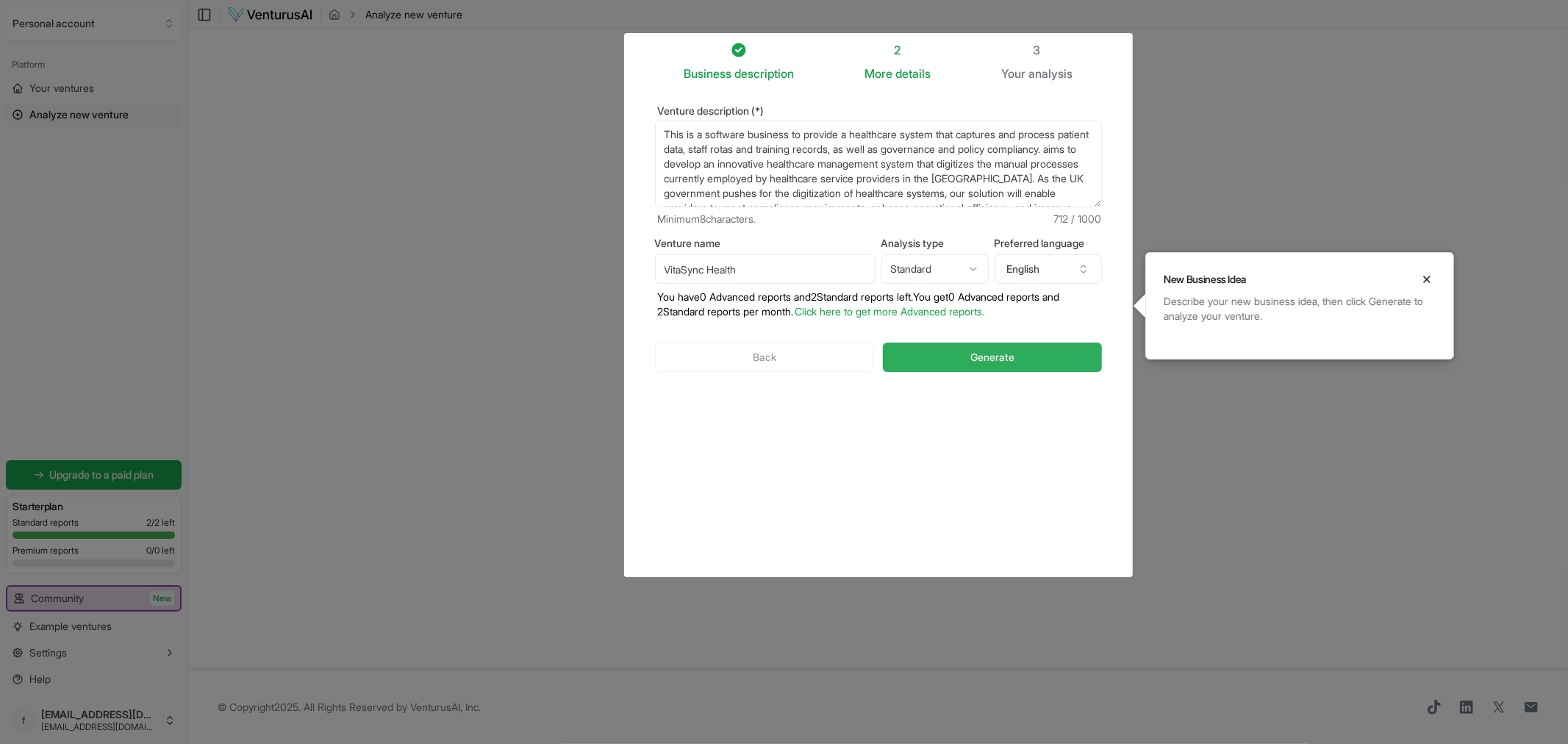
type textarea "This is a software business to provide a healthcare system that captures and pr…"
click at [971, 360] on span "Generate" at bounding box center [992, 356] width 44 height 14
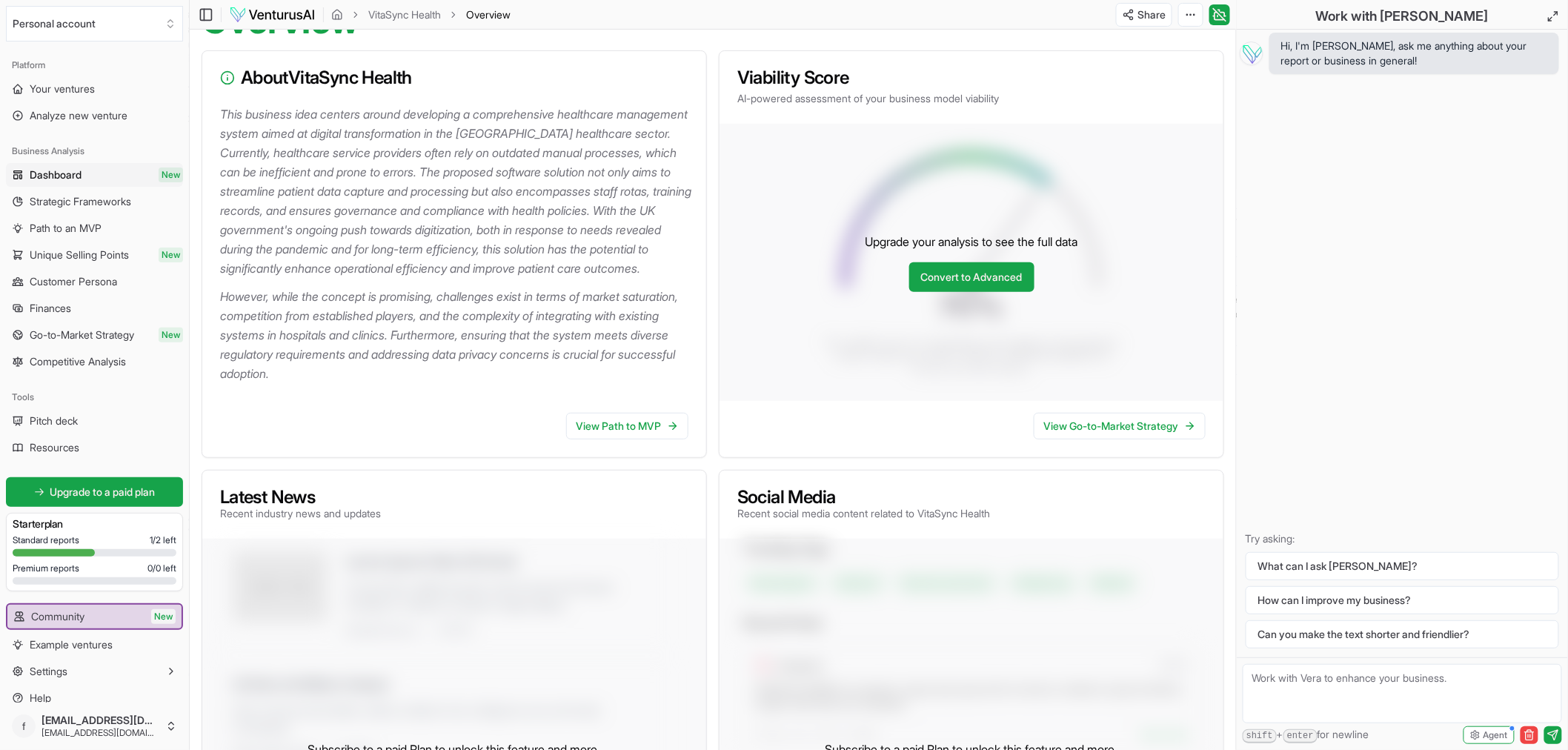
scroll to position [118, 0]
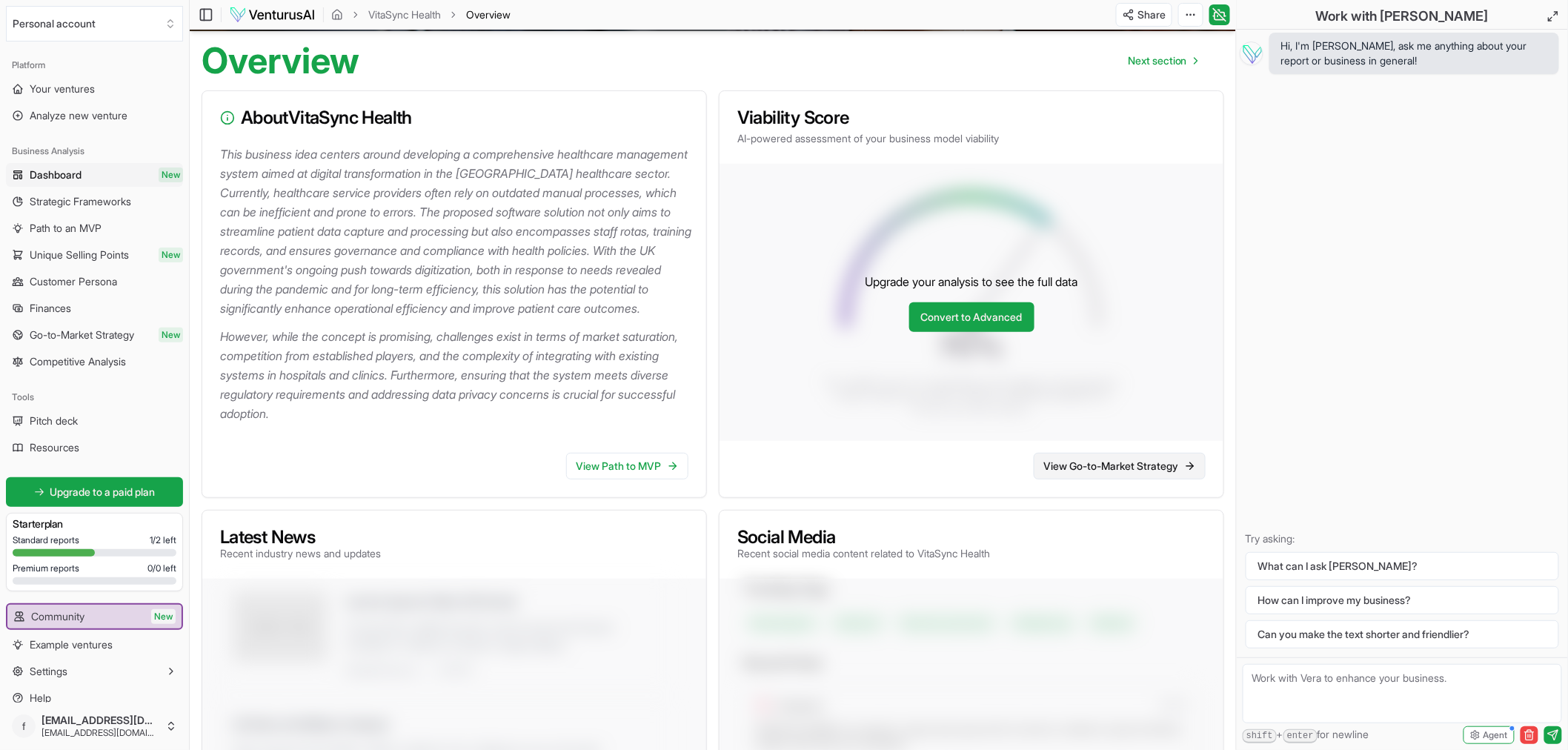
click at [1107, 479] on link "View Go-to-Market Strategy" at bounding box center [1120, 466] width 172 height 26
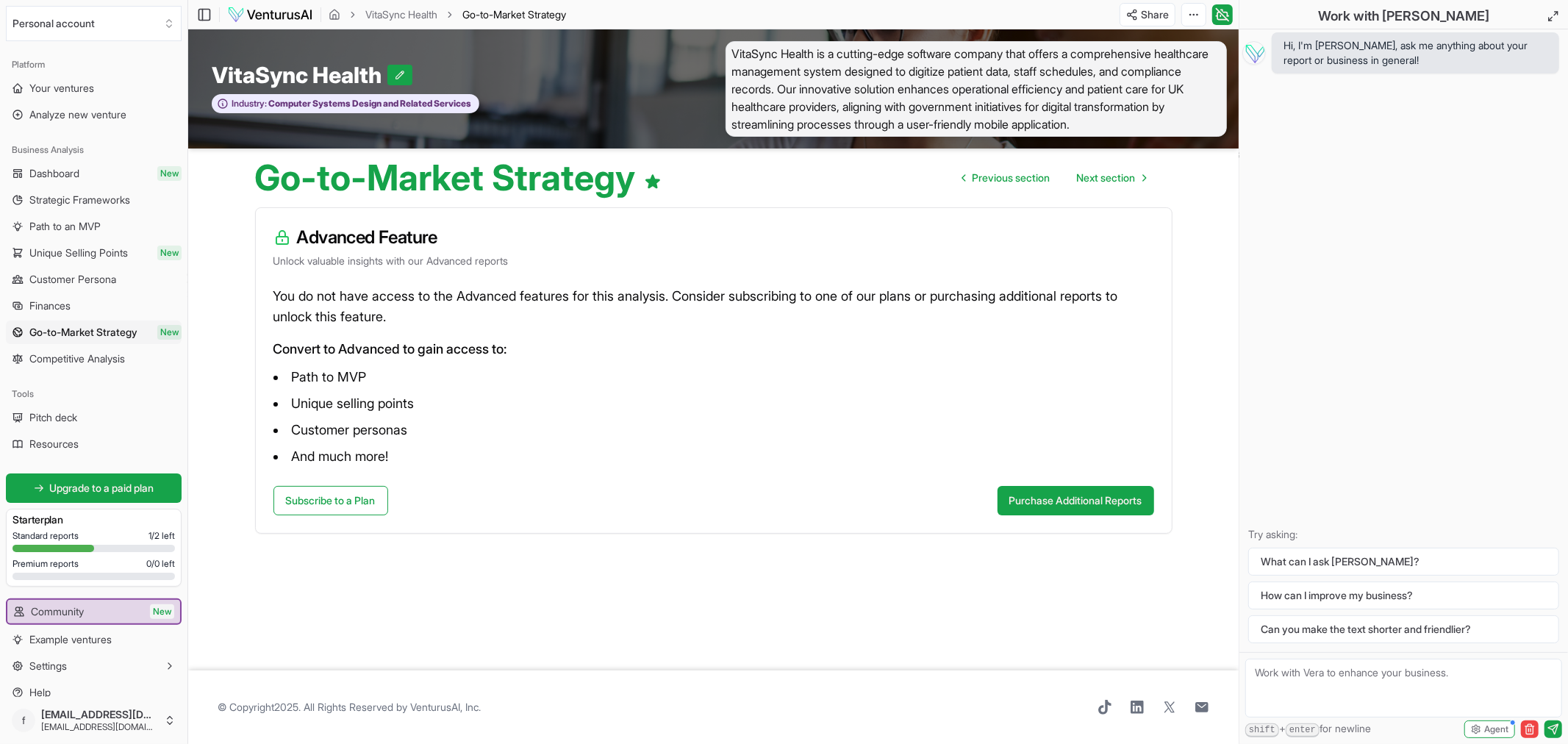
click at [921, 69] on span "VitaSync Health is a cutting-edge software company that offers a comprehensive …" at bounding box center [977, 89] width 502 height 95
click at [60, 173] on span "Dashboard" at bounding box center [54, 173] width 50 height 14
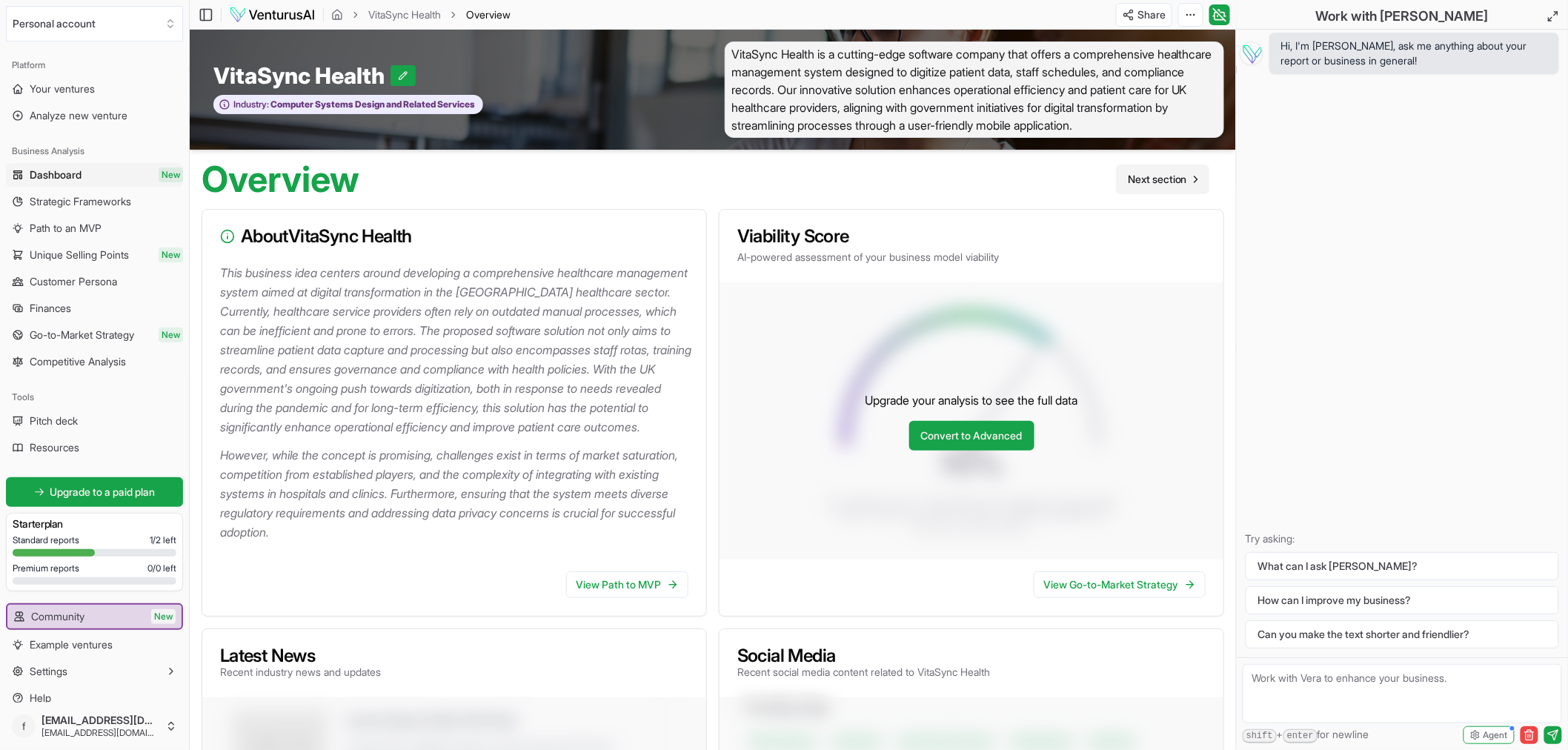
click at [1179, 187] on link "Next section" at bounding box center [1163, 179] width 94 height 30
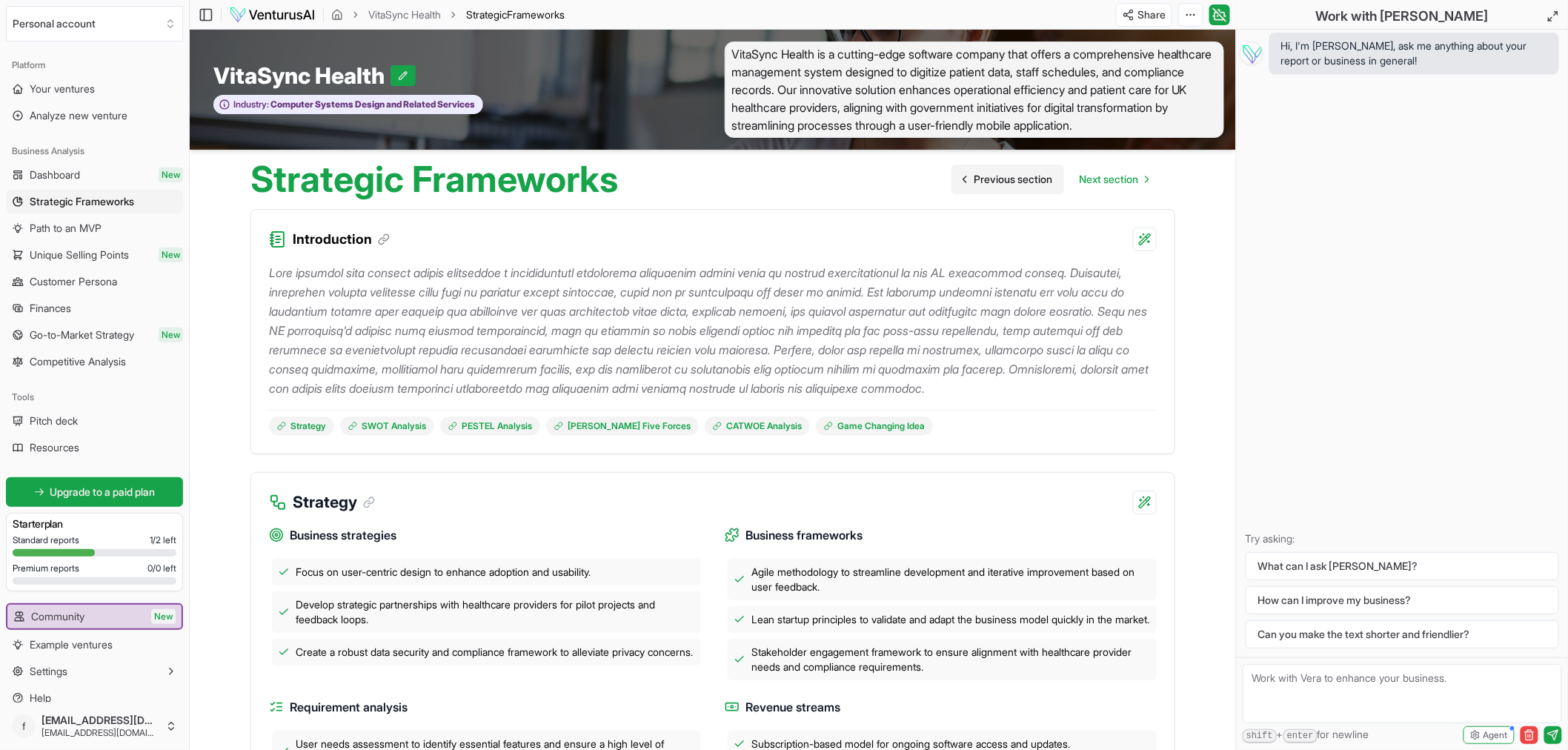
click at [1007, 180] on span "Previous section" at bounding box center [1013, 179] width 78 height 14
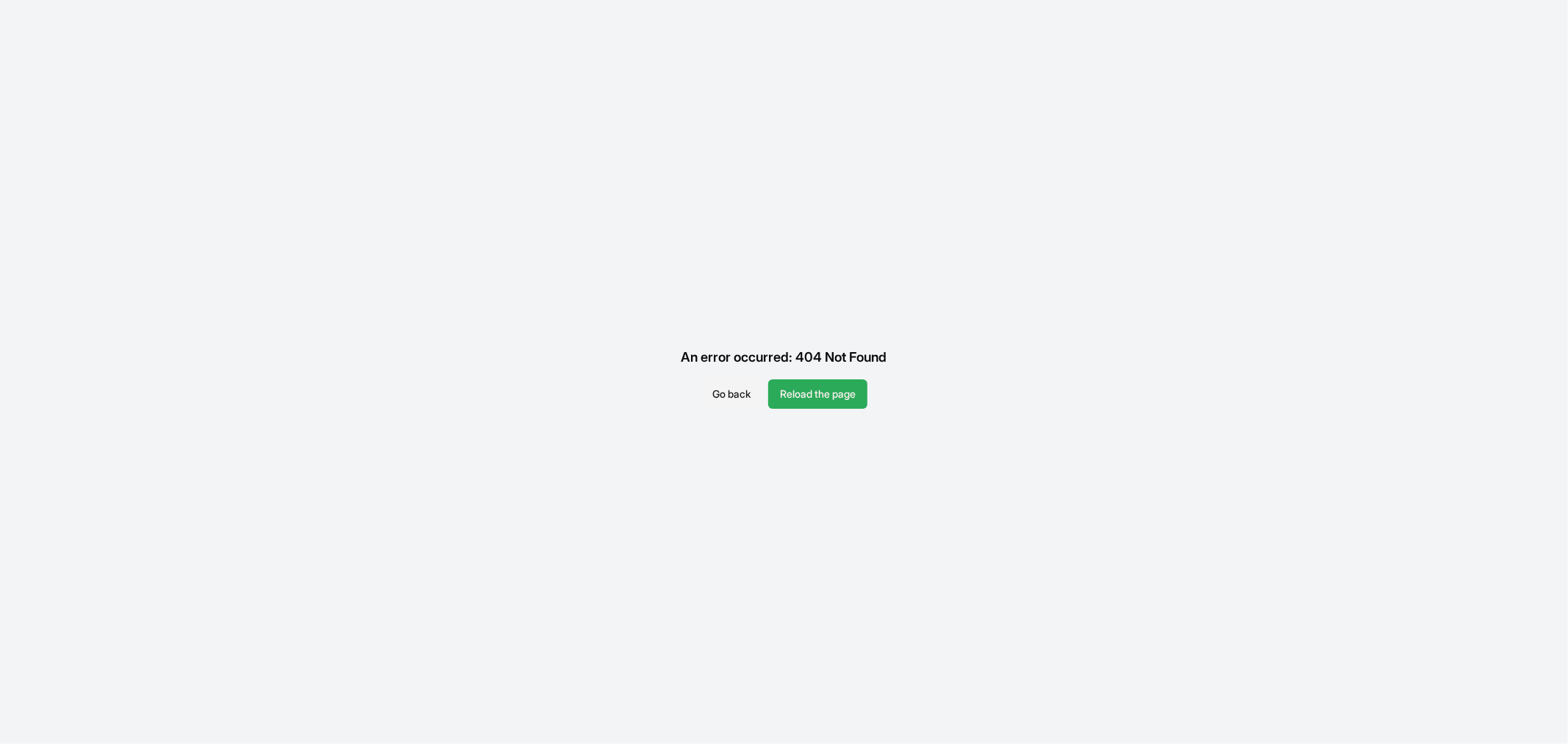
click at [820, 402] on button "Reload the page" at bounding box center [817, 394] width 99 height 30
click at [820, 399] on button "Reload the page" at bounding box center [817, 394] width 99 height 30
click at [737, 393] on button "Go back" at bounding box center [731, 394] width 62 height 30
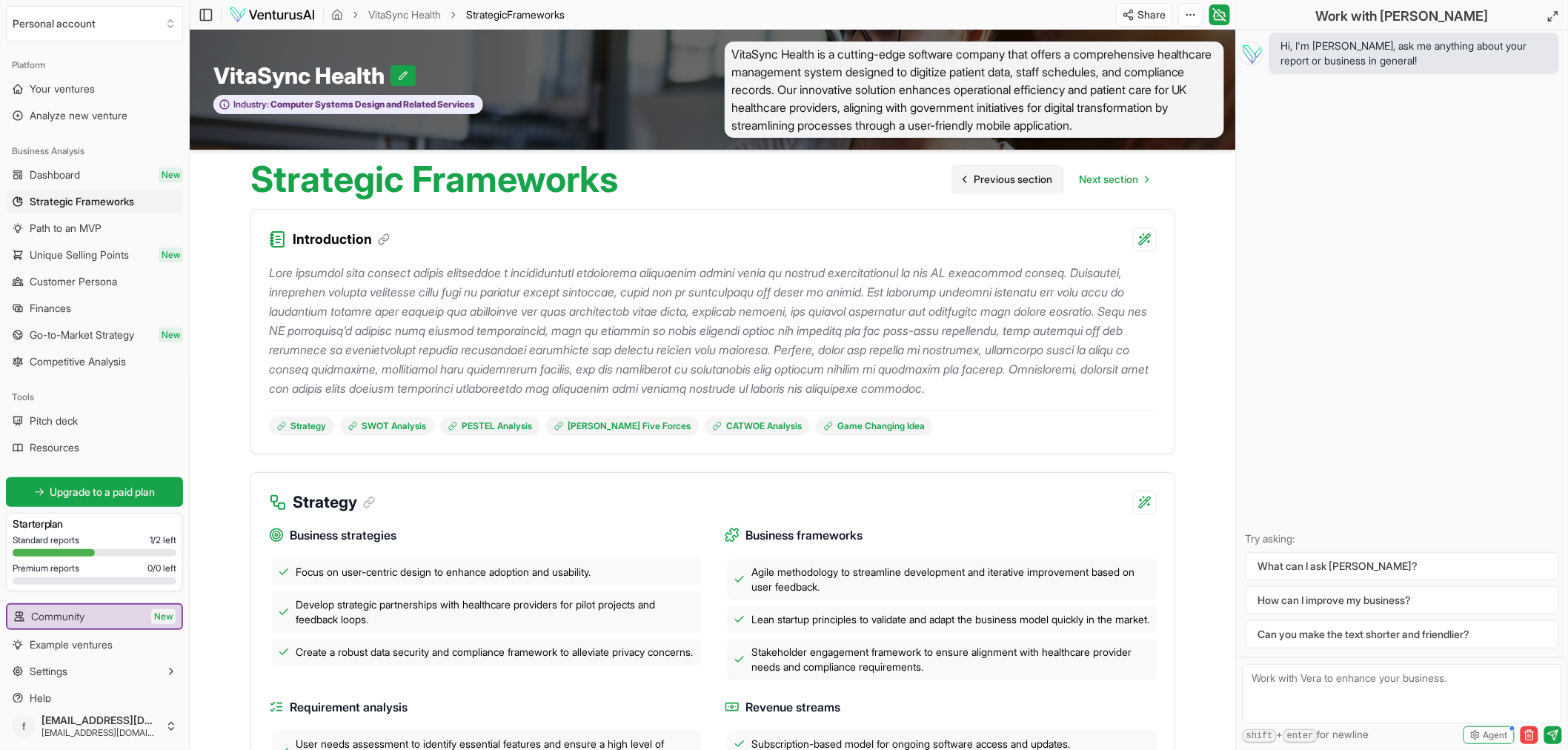
click at [993, 179] on span "Previous section" at bounding box center [1013, 179] width 78 height 14
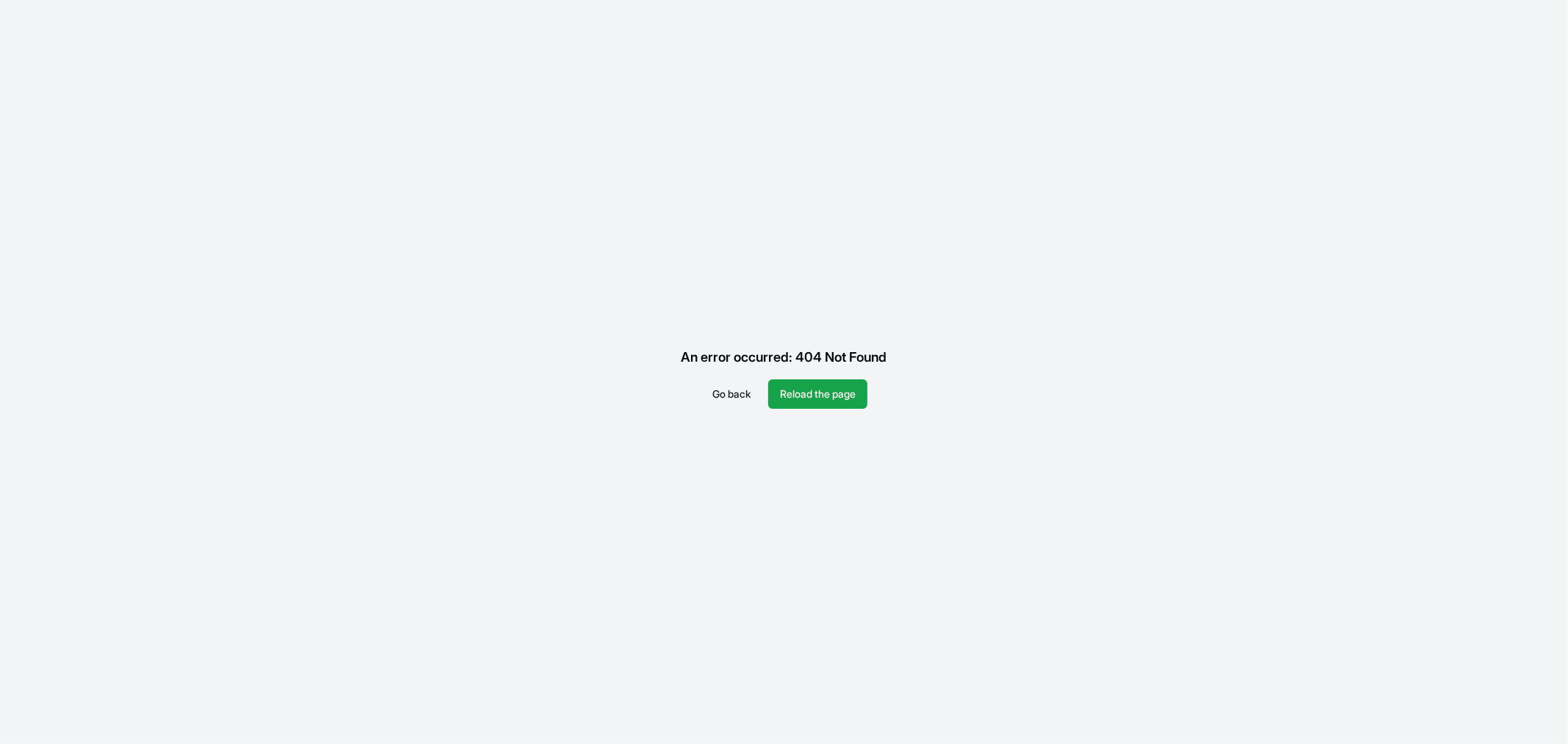
click at [707, 390] on button "Go back" at bounding box center [731, 394] width 62 height 30
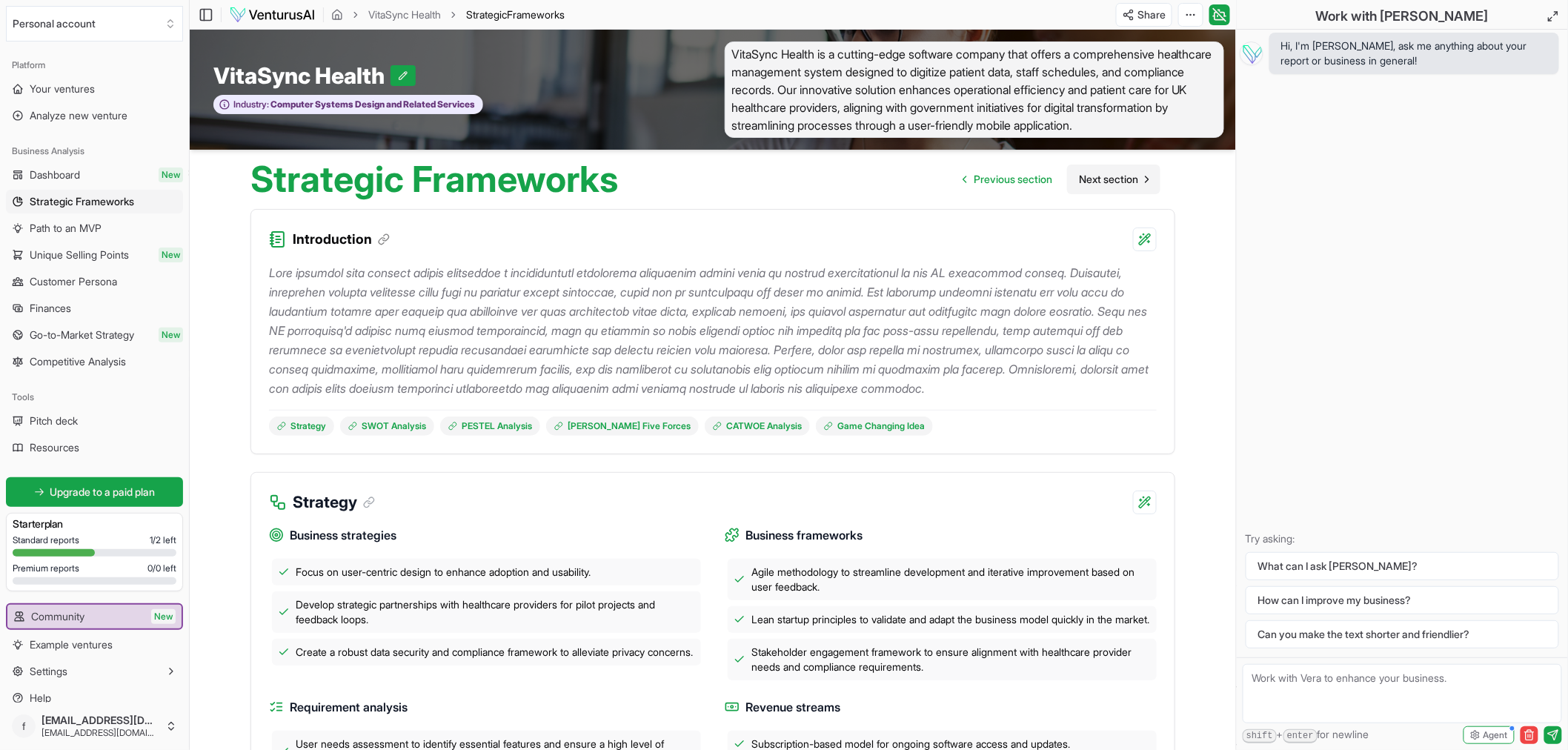
click at [1121, 182] on span "Next section" at bounding box center [1109, 179] width 60 height 14
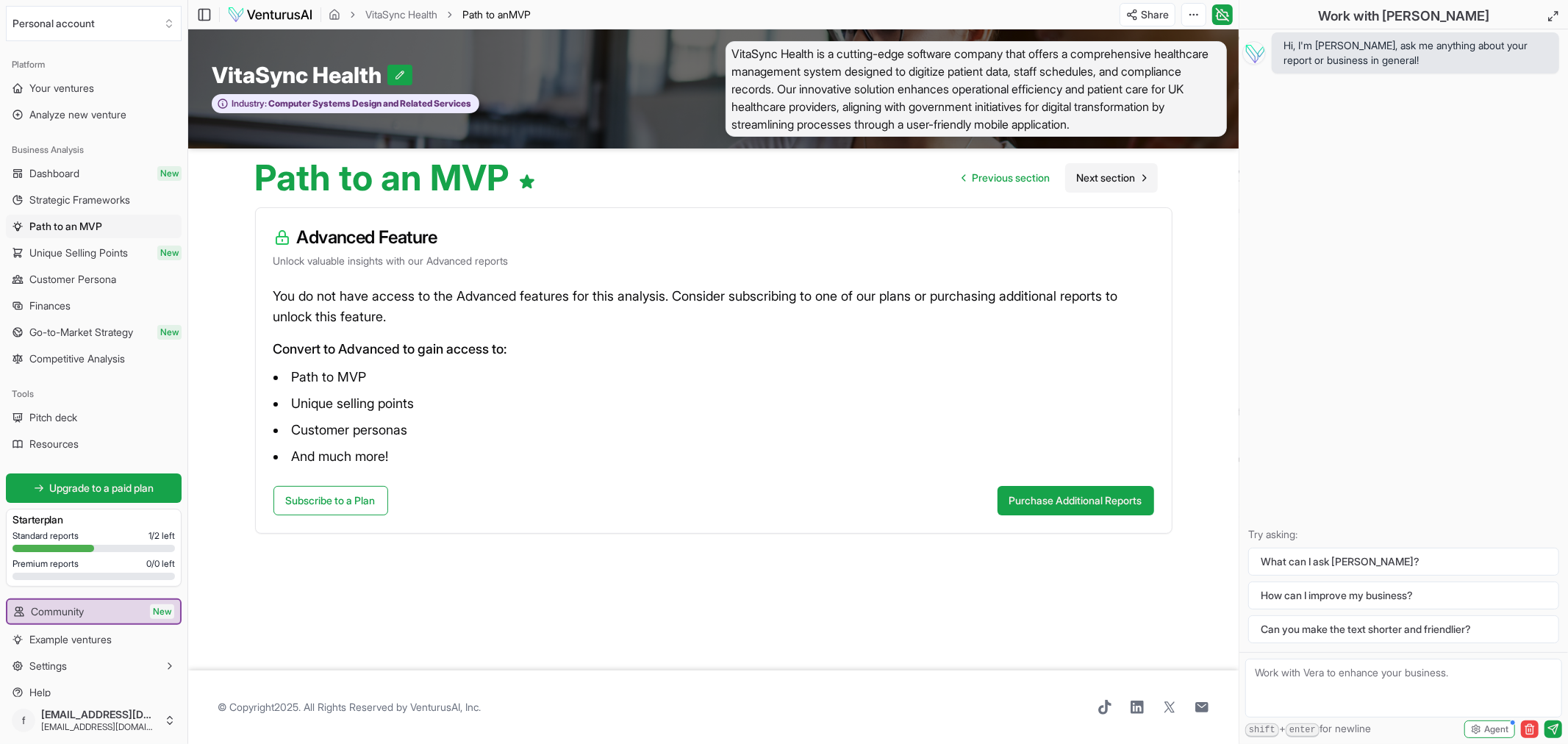
click at [1122, 177] on span "Next section" at bounding box center [1107, 177] width 59 height 14
click at [1121, 177] on span "Next section" at bounding box center [1107, 177] width 59 height 14
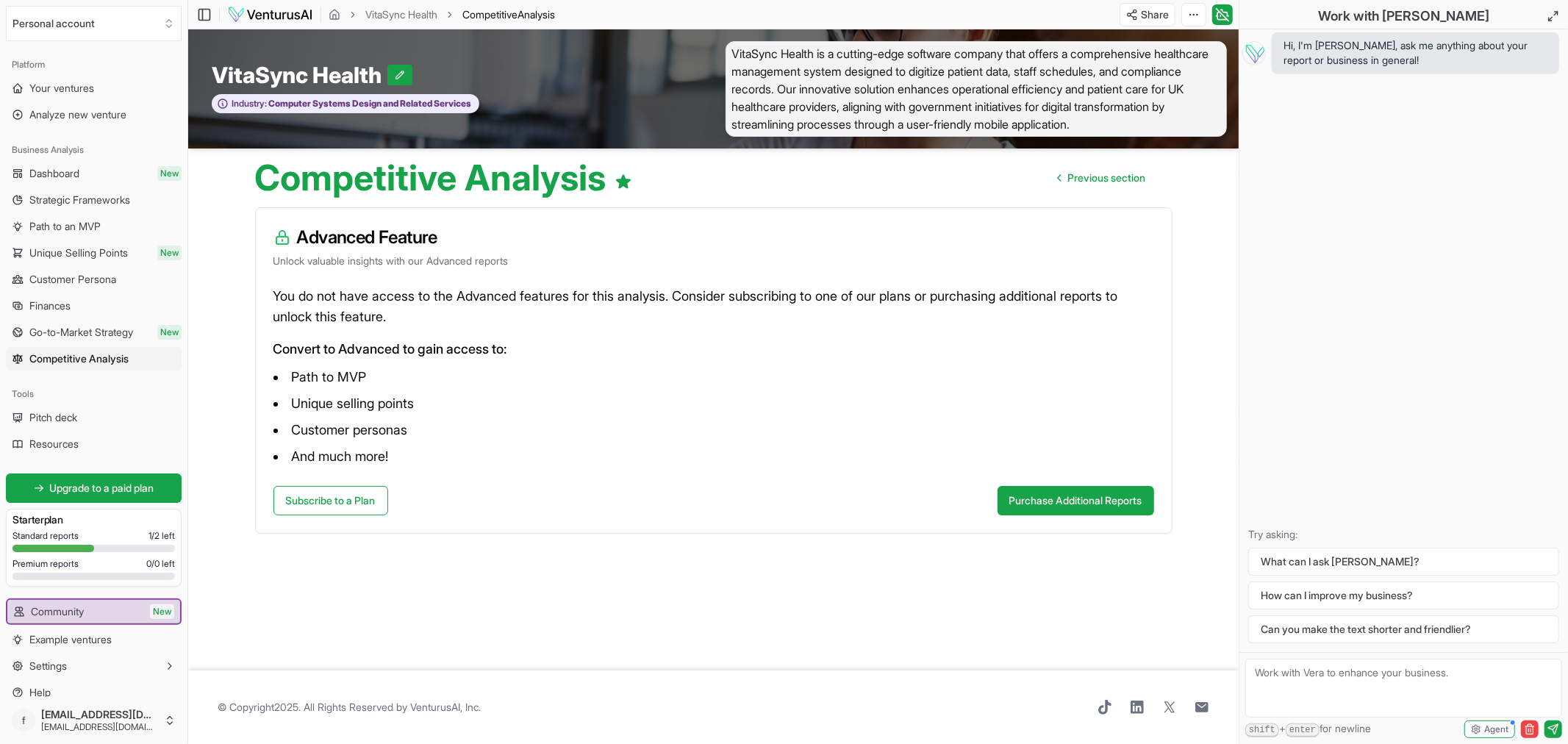
click at [1121, 177] on span "Previous section" at bounding box center [1107, 177] width 78 height 14
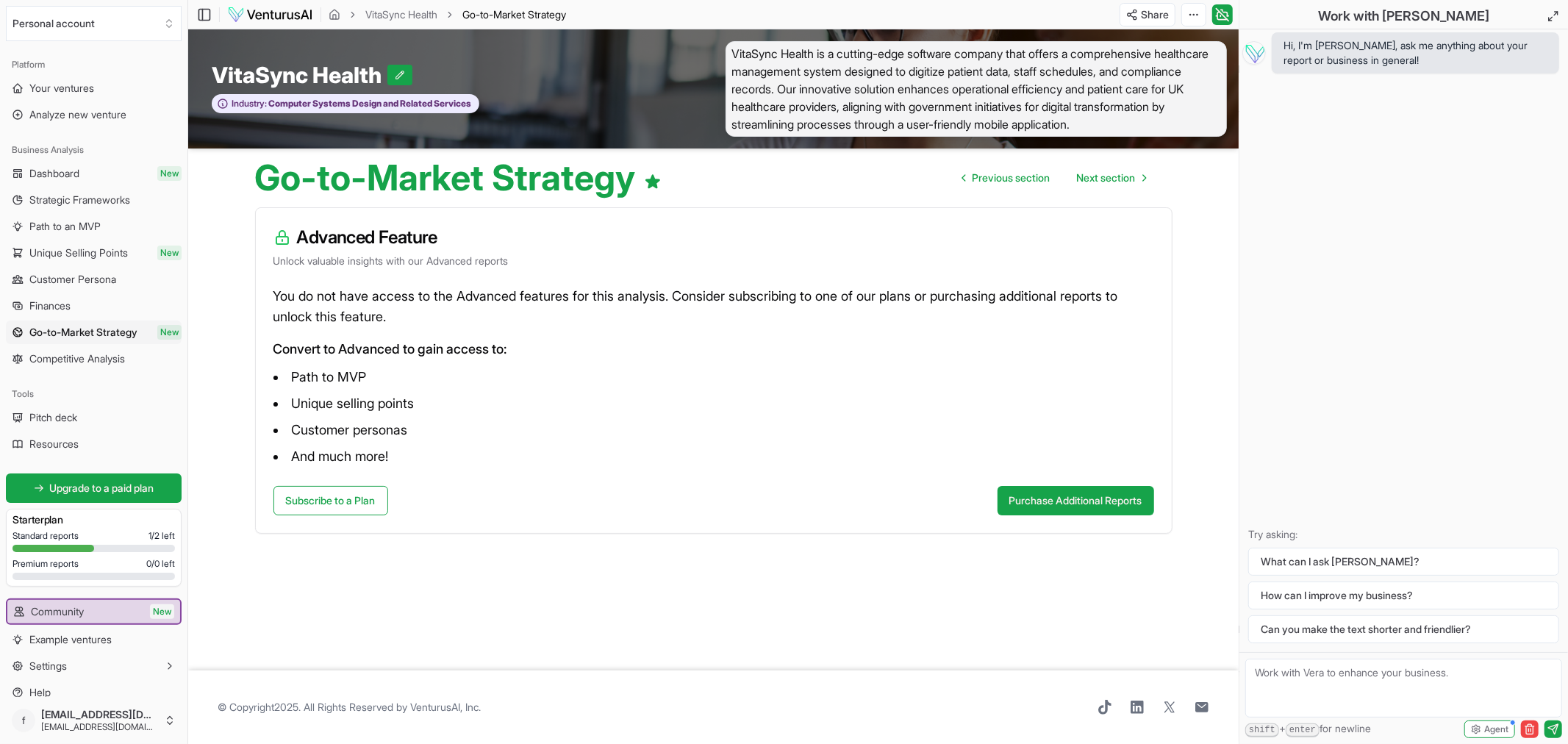
click at [1121, 177] on span "Next section" at bounding box center [1107, 177] width 59 height 14
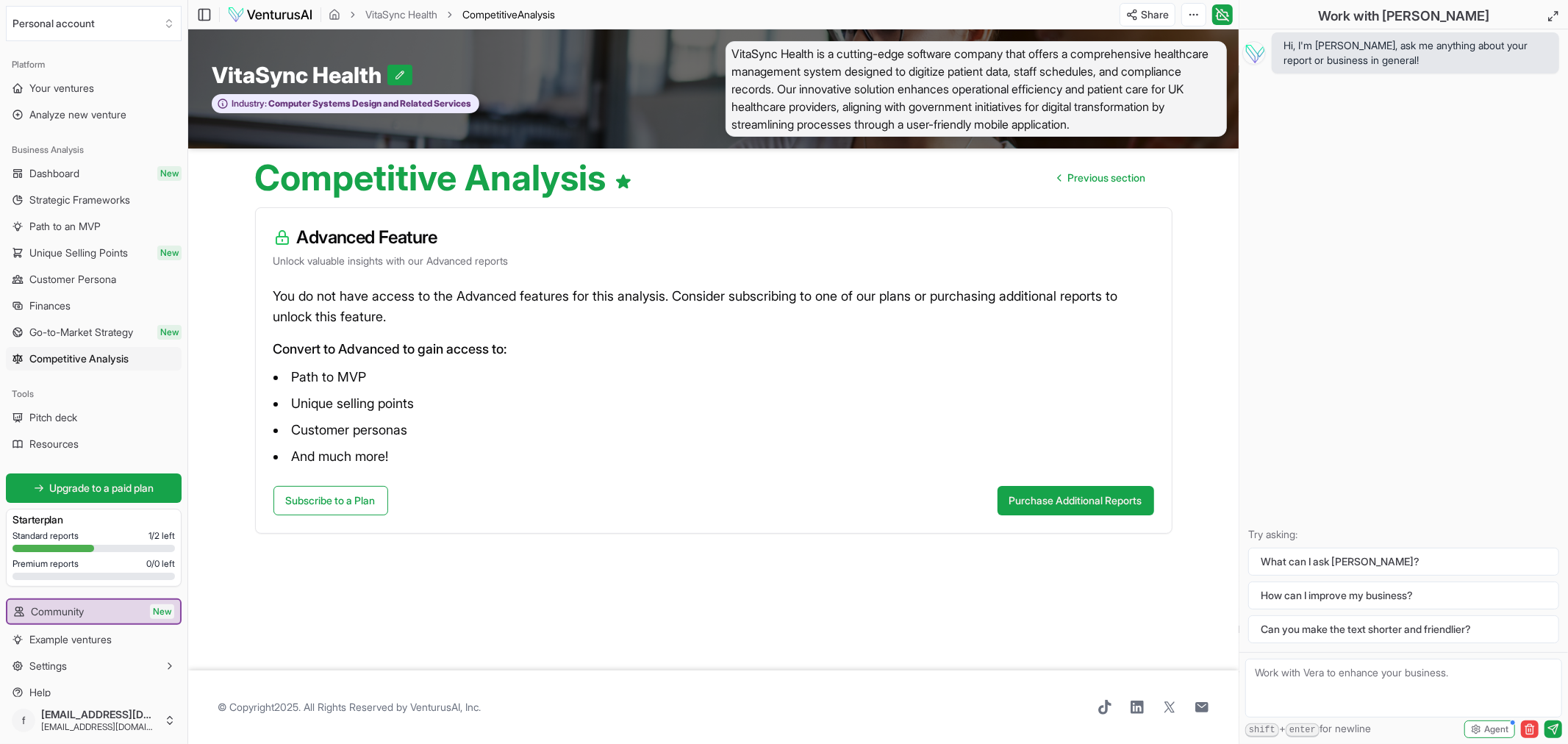
click at [1121, 177] on span "Previous section" at bounding box center [1107, 177] width 78 height 14
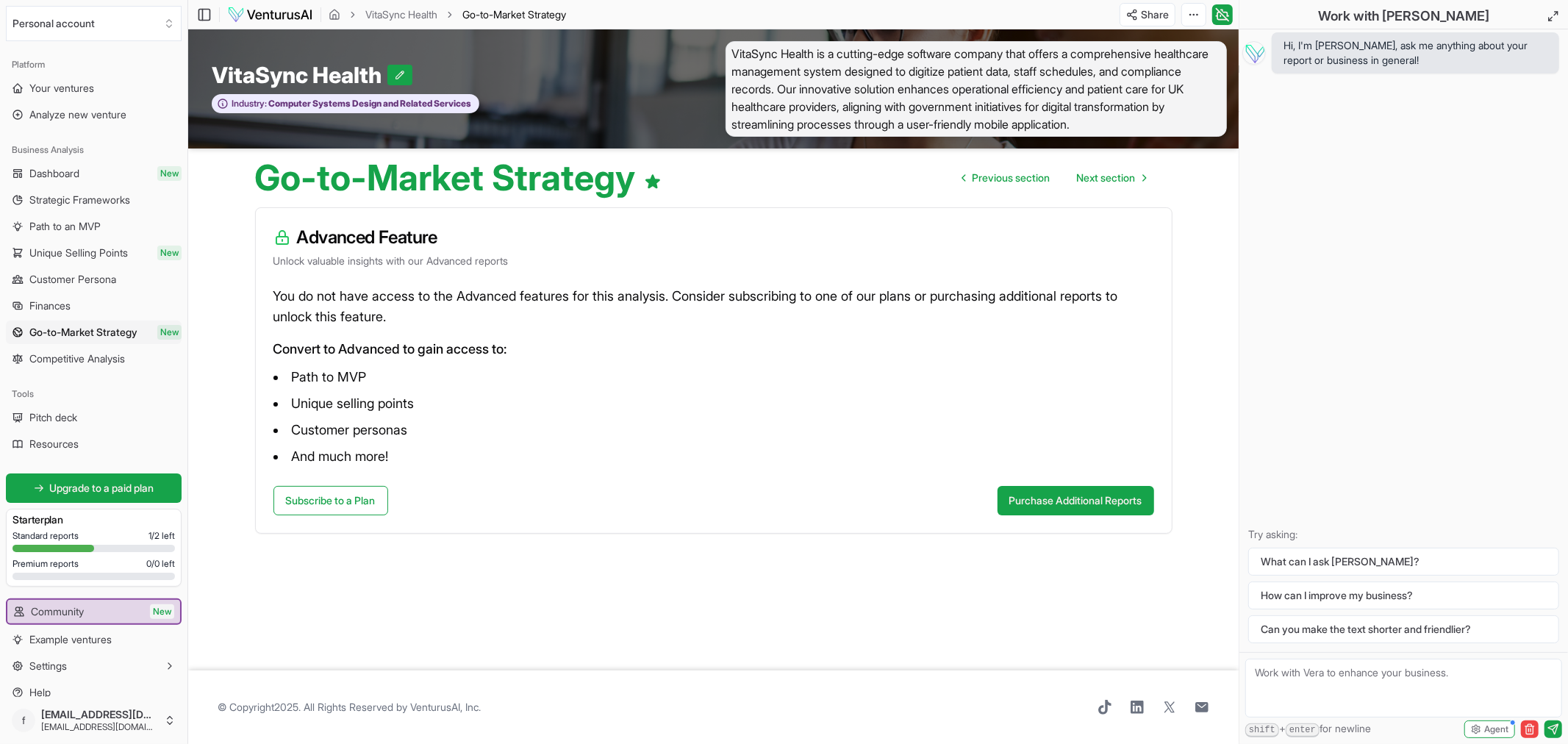
click at [1121, 177] on span "Next section" at bounding box center [1107, 177] width 59 height 14
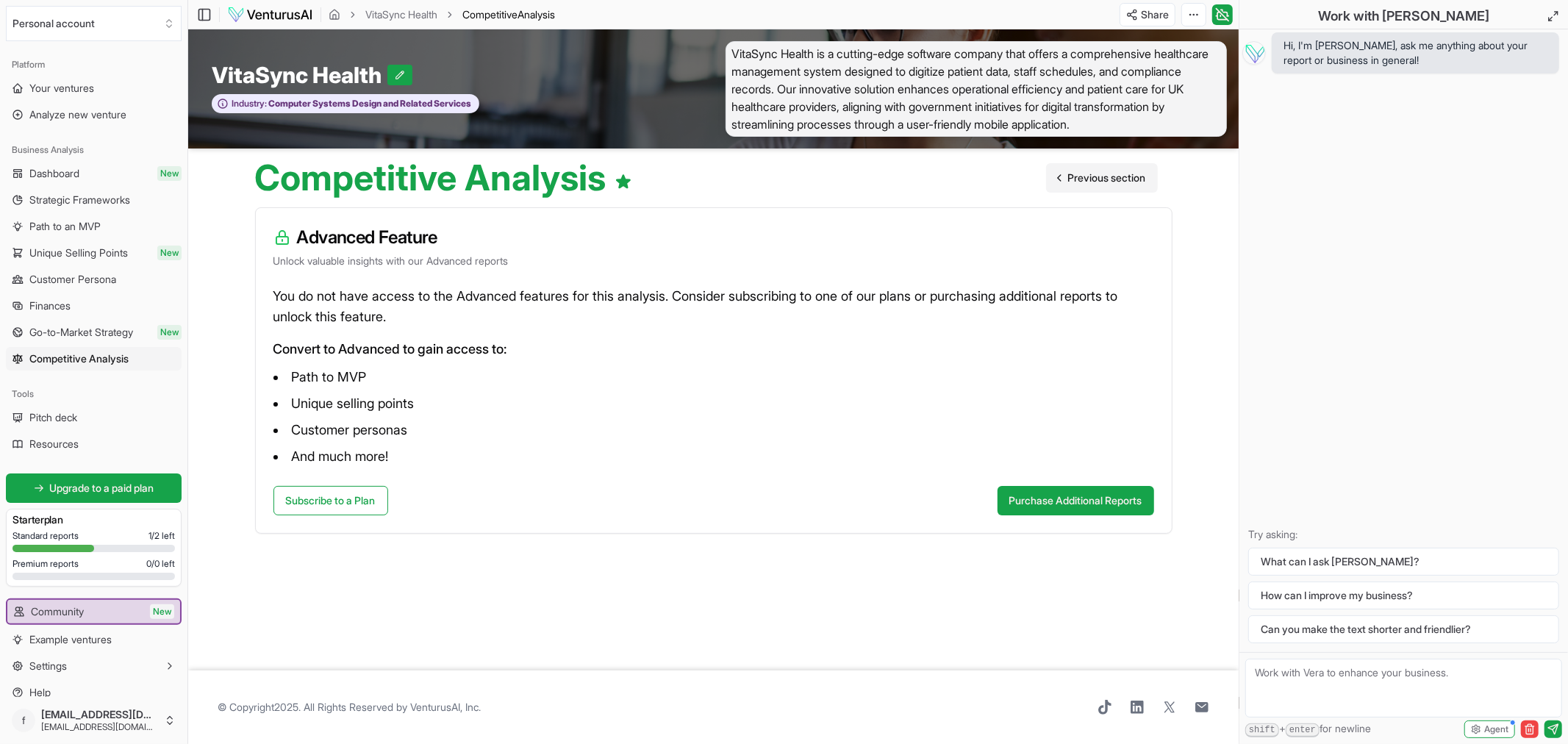
click at [1082, 181] on span "Previous section" at bounding box center [1107, 177] width 78 height 14
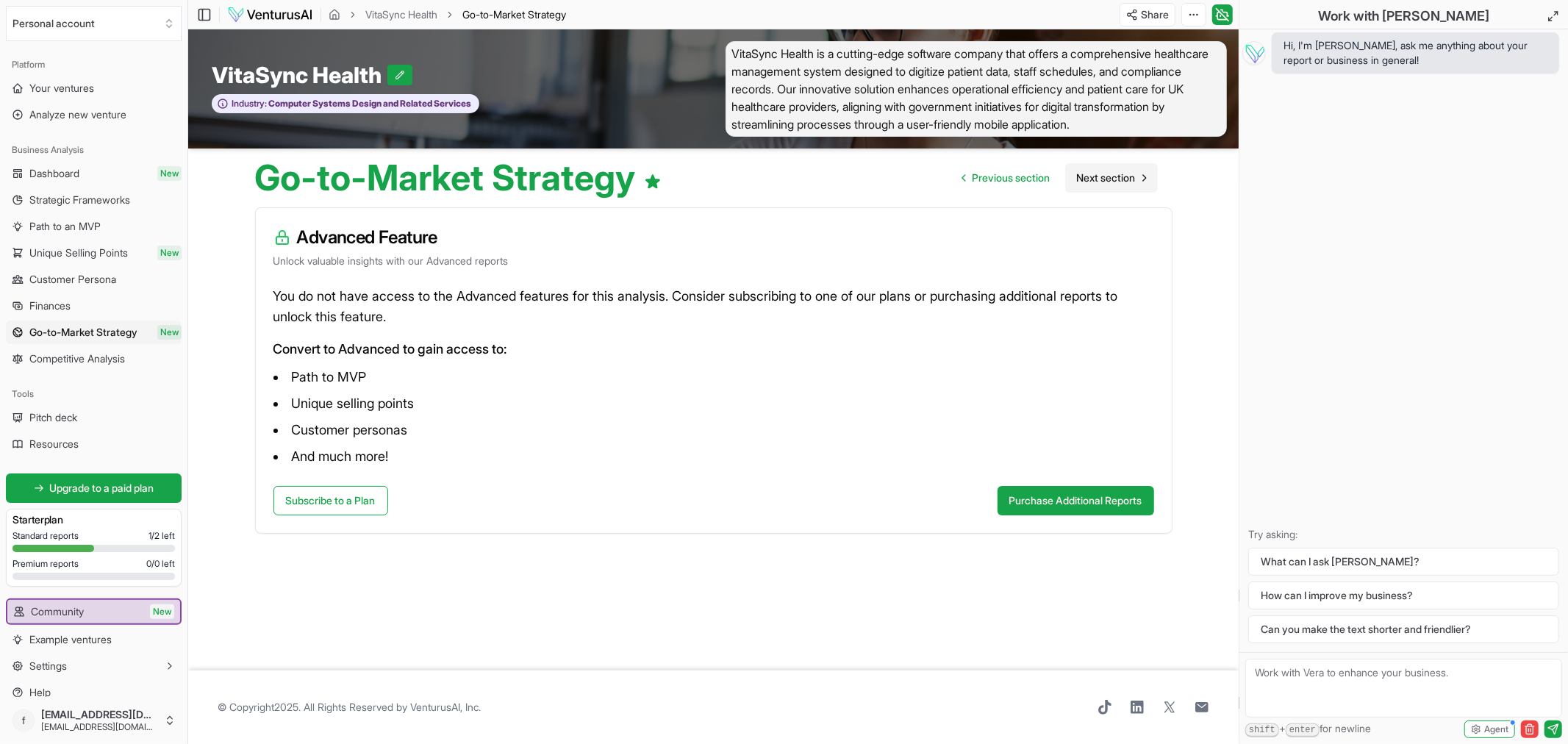
click at [1083, 176] on span "Next section" at bounding box center [1107, 177] width 59 height 14
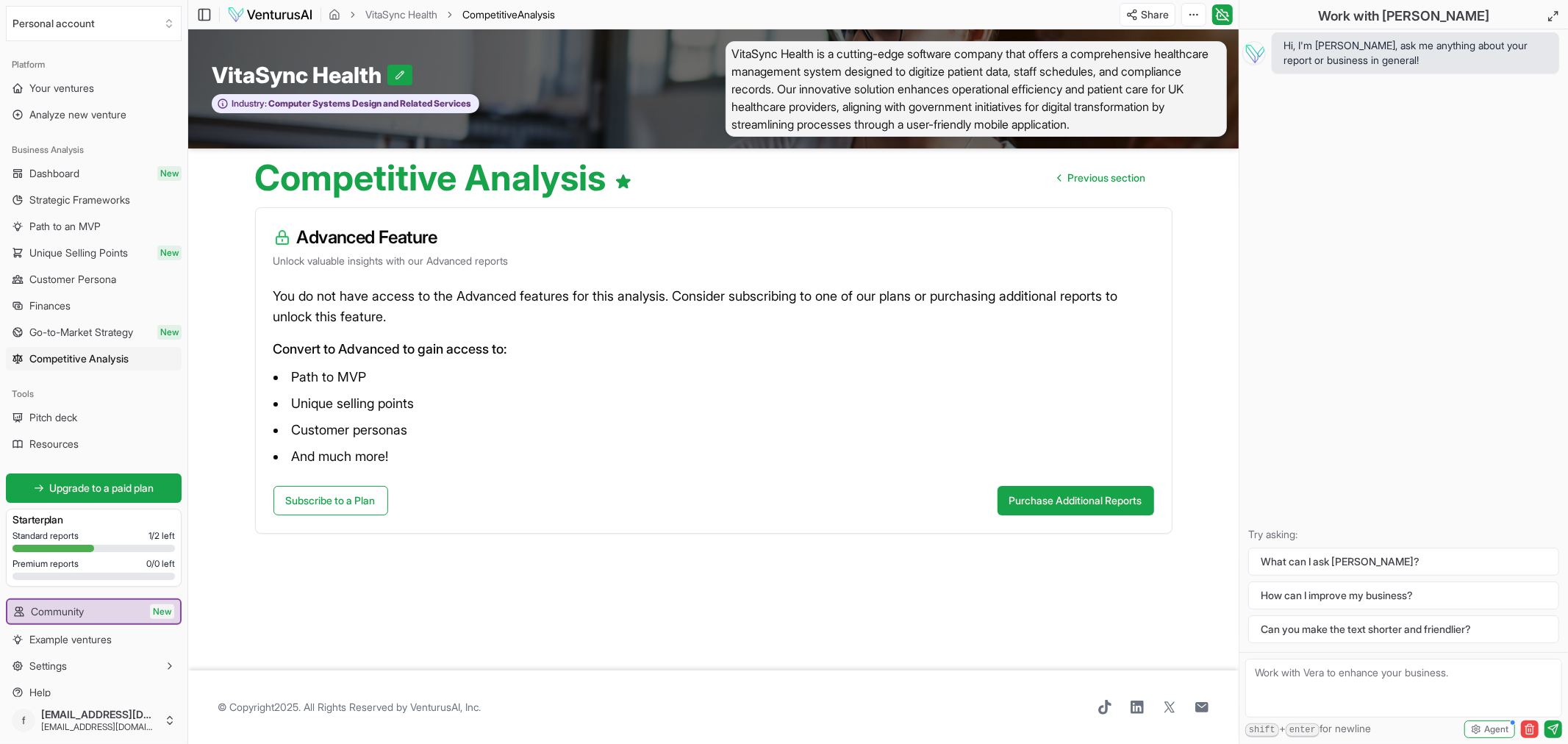
click at [54, 161] on link "Dashboard New" at bounding box center [94, 173] width 176 height 24
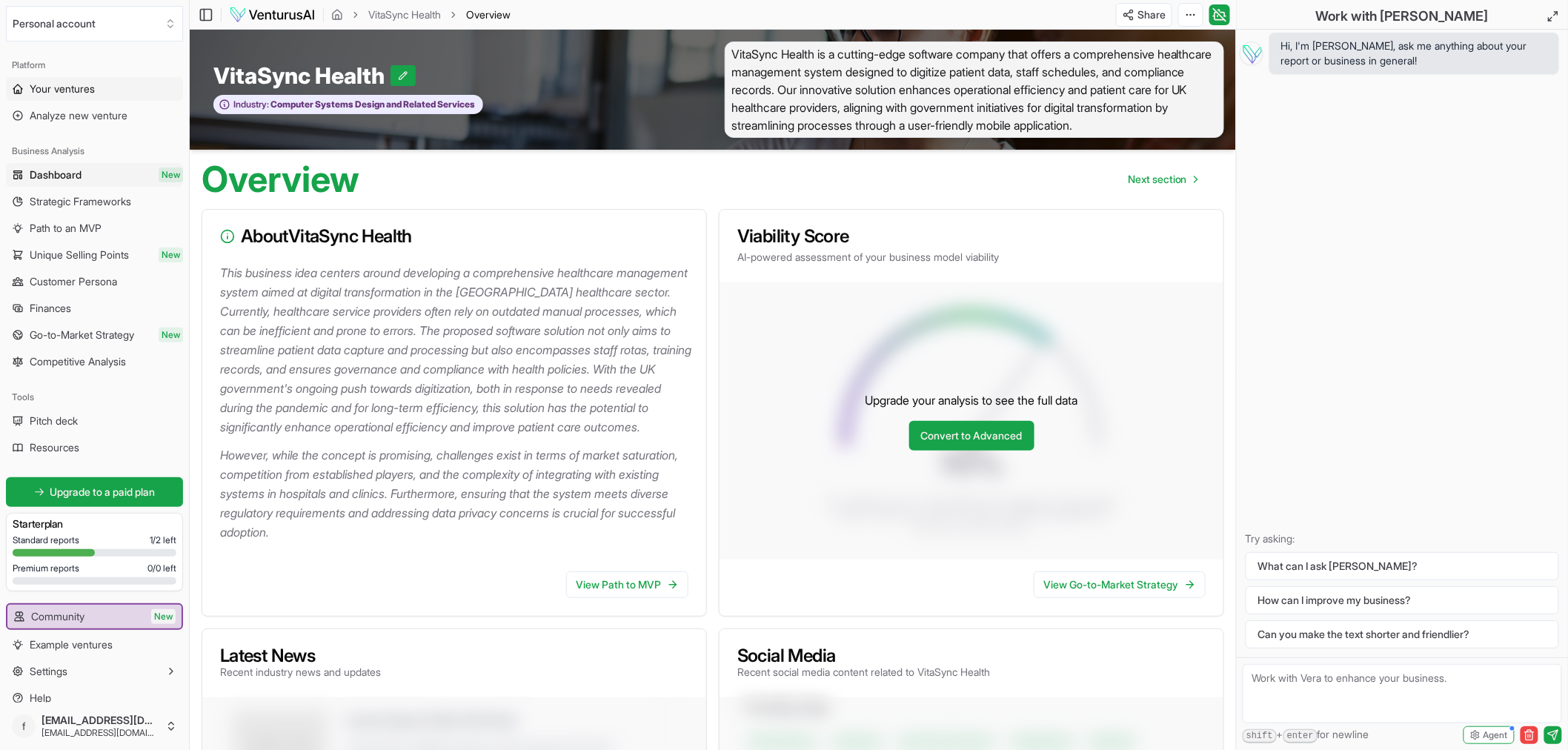
click at [94, 90] on span "Your ventures" at bounding box center [62, 89] width 66 height 14
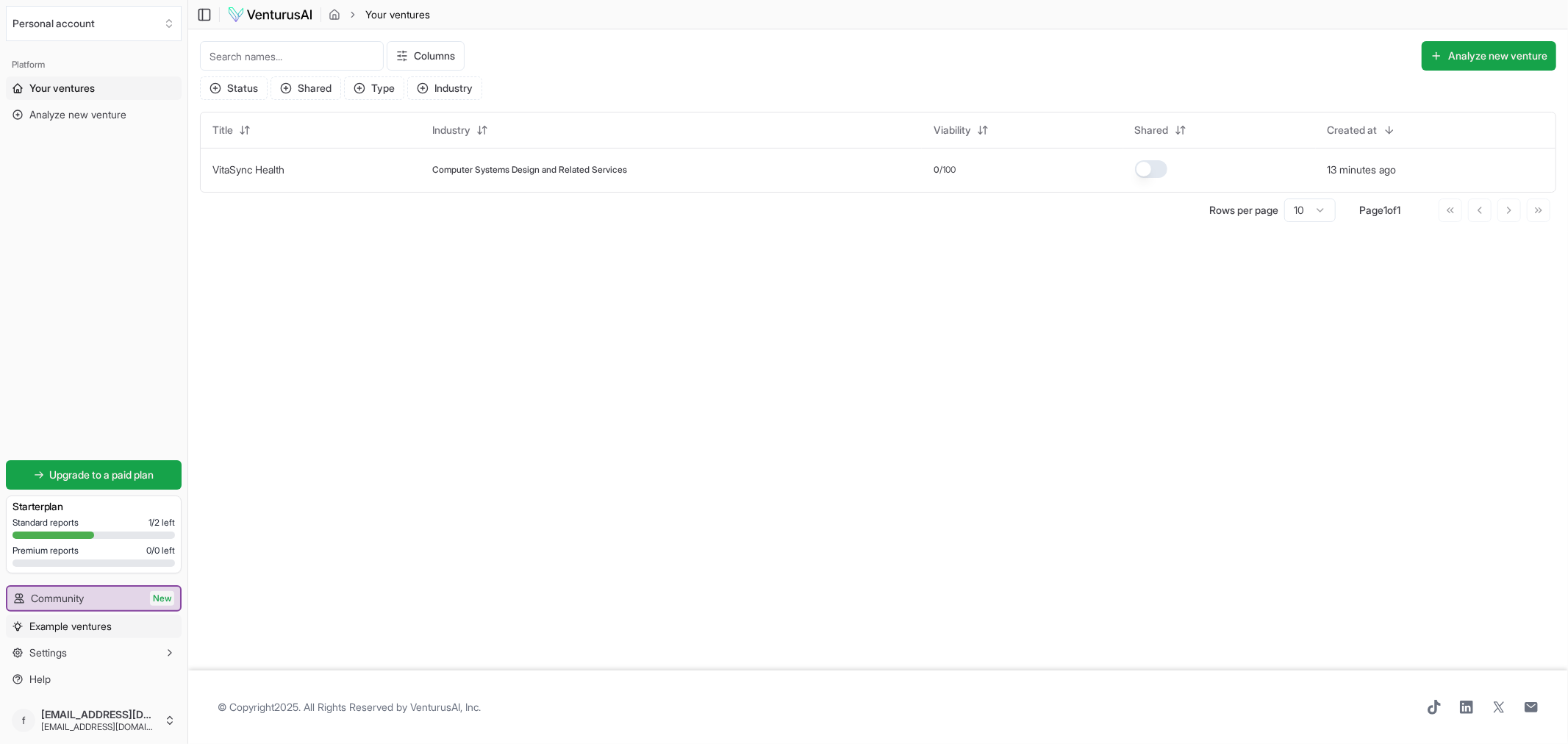
click at [108, 627] on span "Example ventures" at bounding box center [70, 626] width 82 height 14
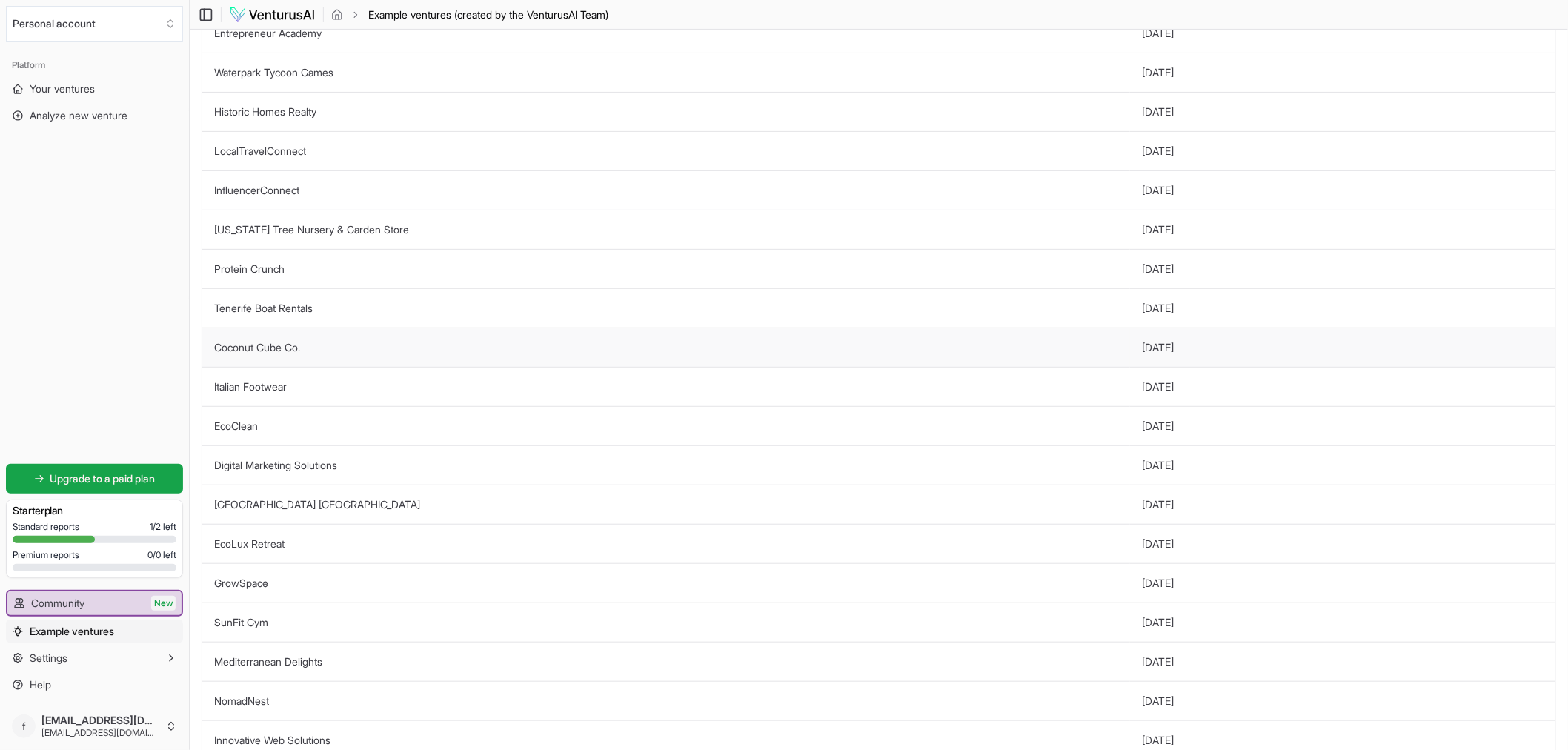
scroll to position [271, 0]
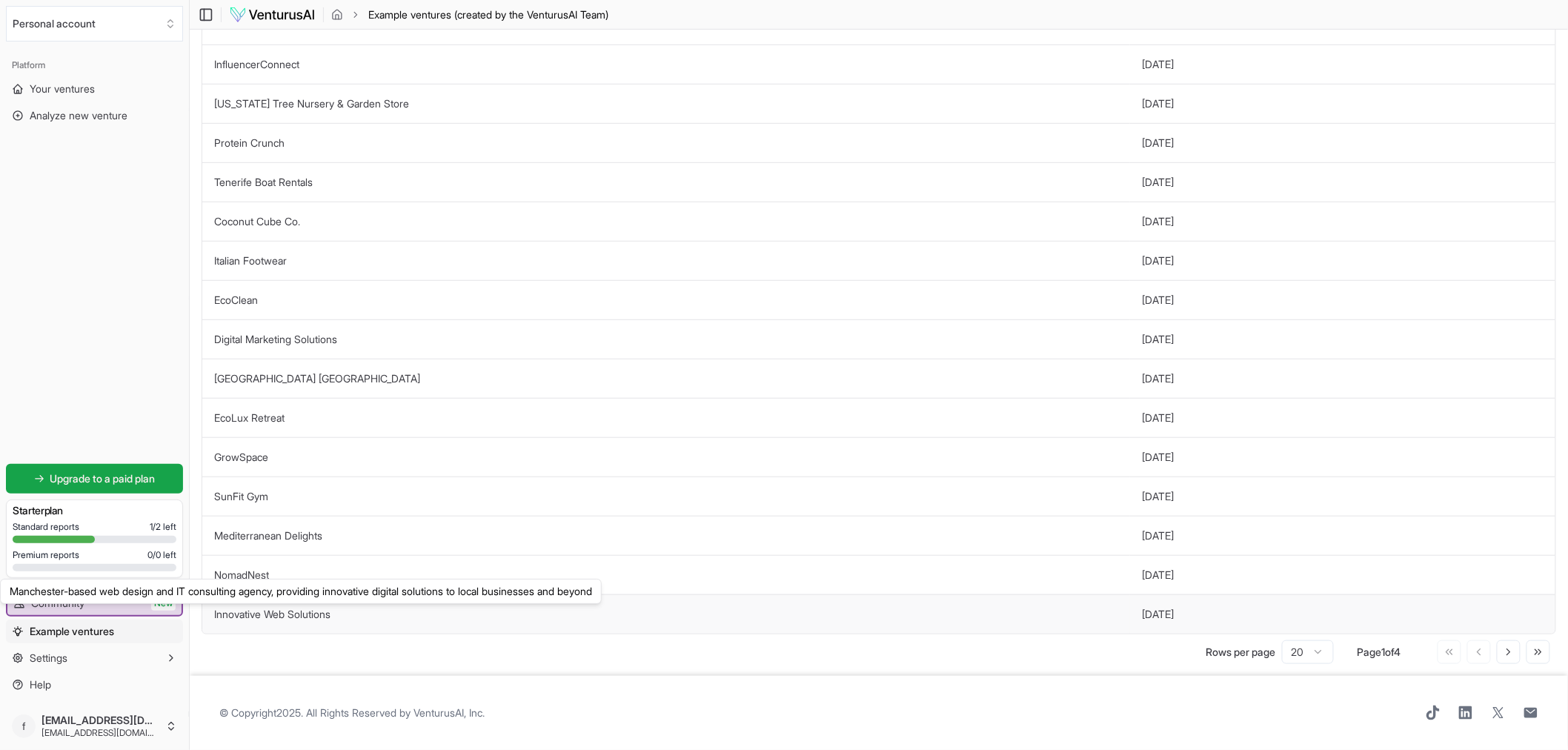
click at [309, 619] on link "Innovative Web Solutions" at bounding box center [272, 613] width 117 height 13
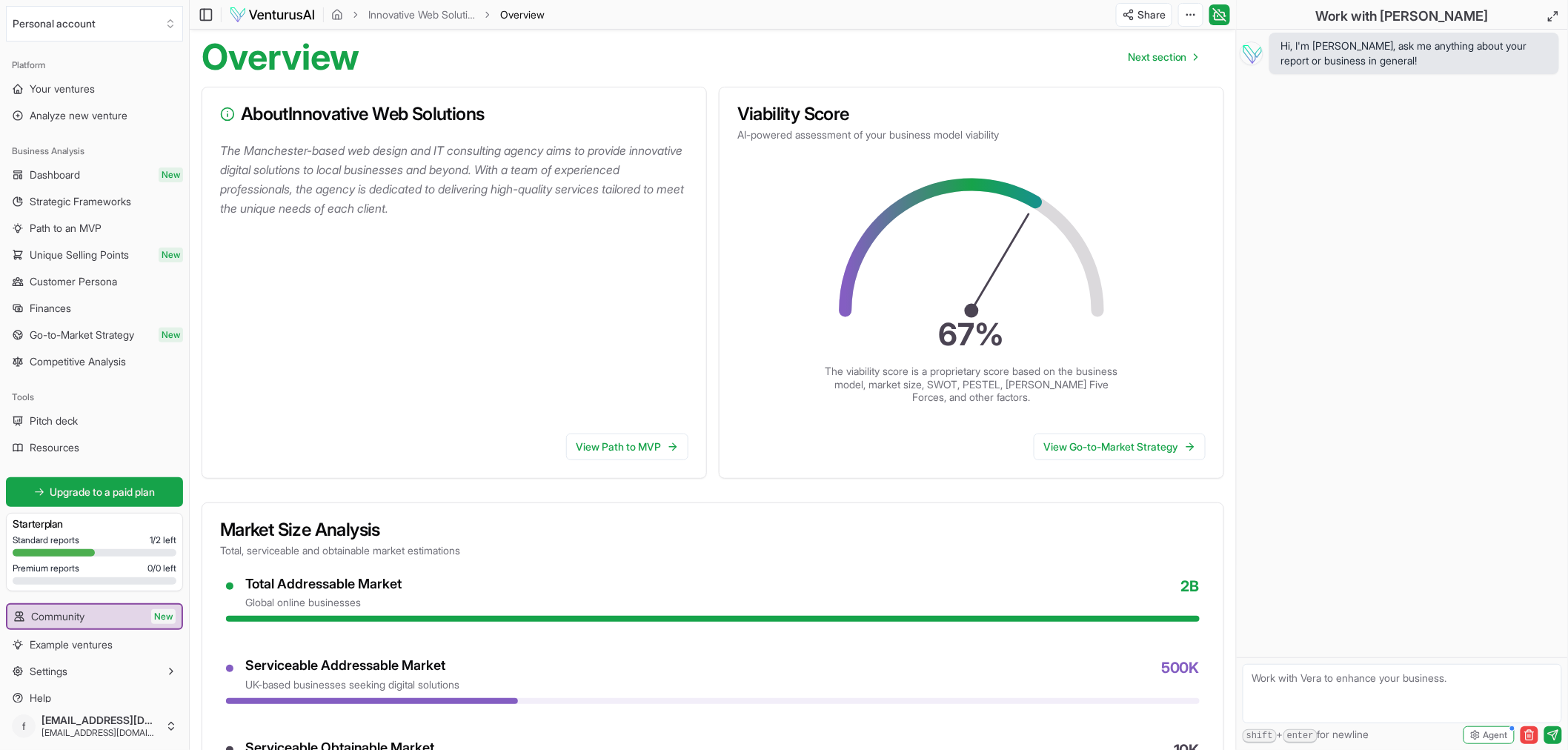
scroll to position [105, 0]
